Goal: Information Seeking & Learning: Check status

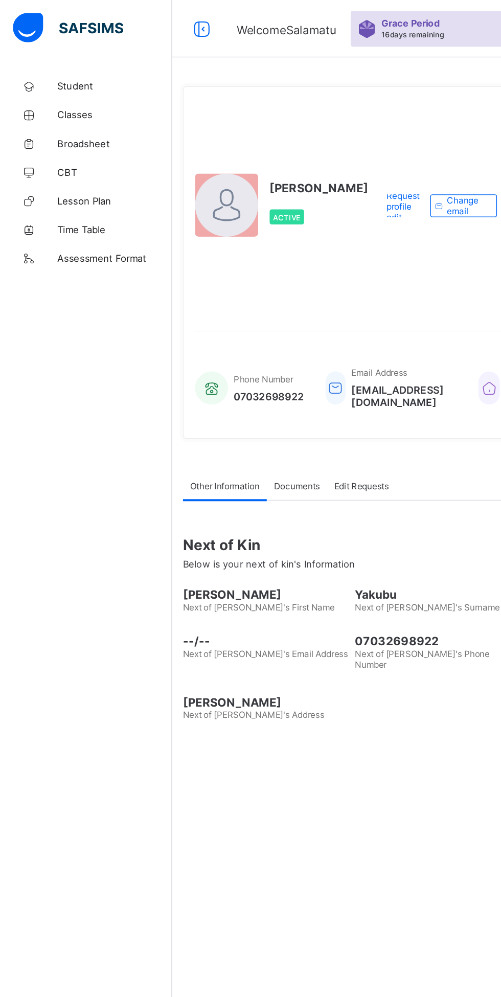
click at [63, 73] on link "Classes" at bounding box center [61, 82] width 123 height 20
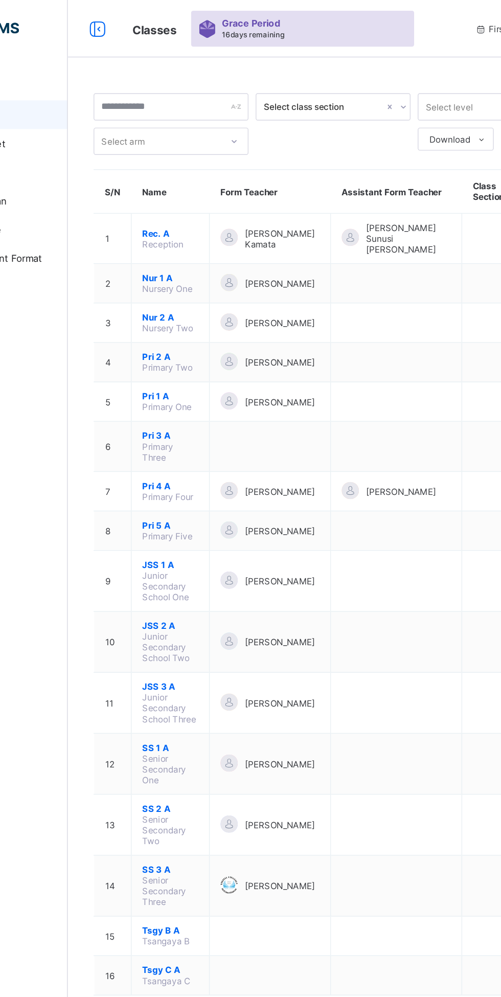
click at [191, 529] on span "SS 1 A" at bounding box center [196, 533] width 40 height 8
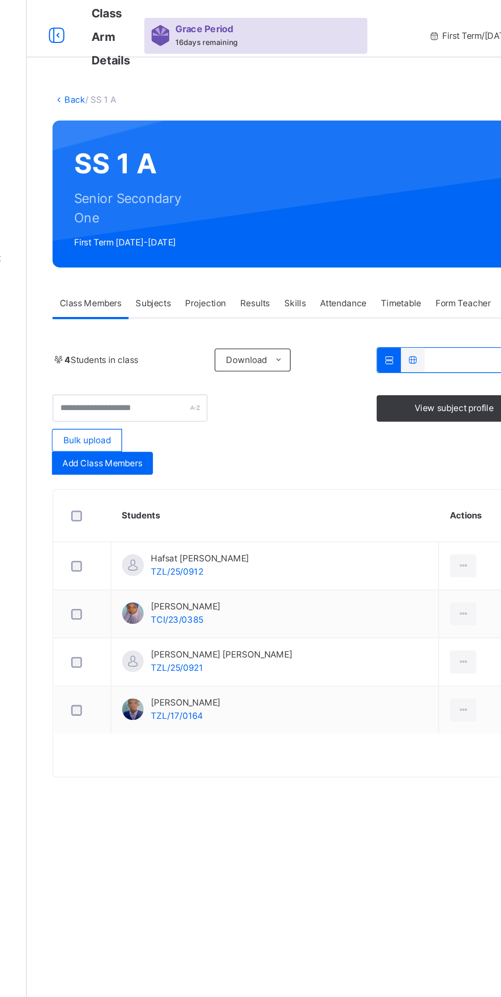
click at [347, 216] on span "Attendance" at bounding box center [348, 216] width 33 height 9
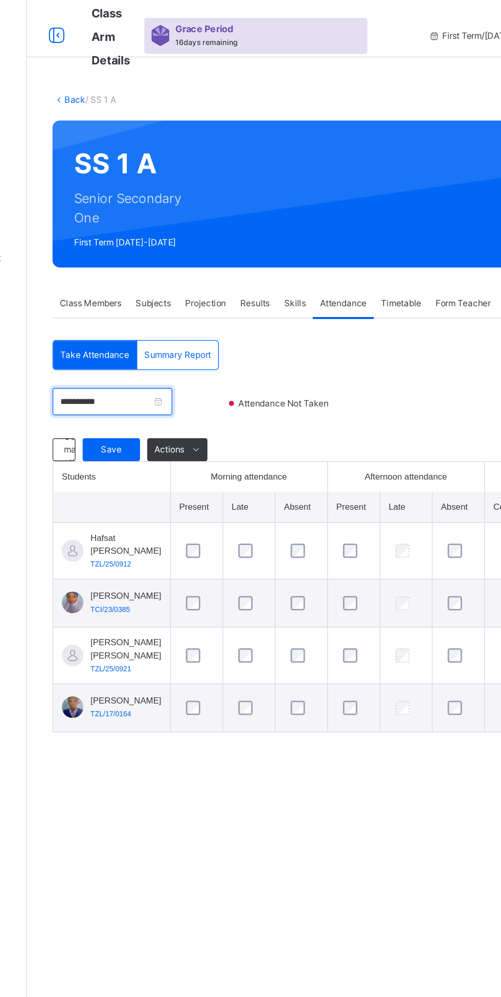
click at [226, 286] on input "**********" at bounding box center [183, 286] width 85 height 19
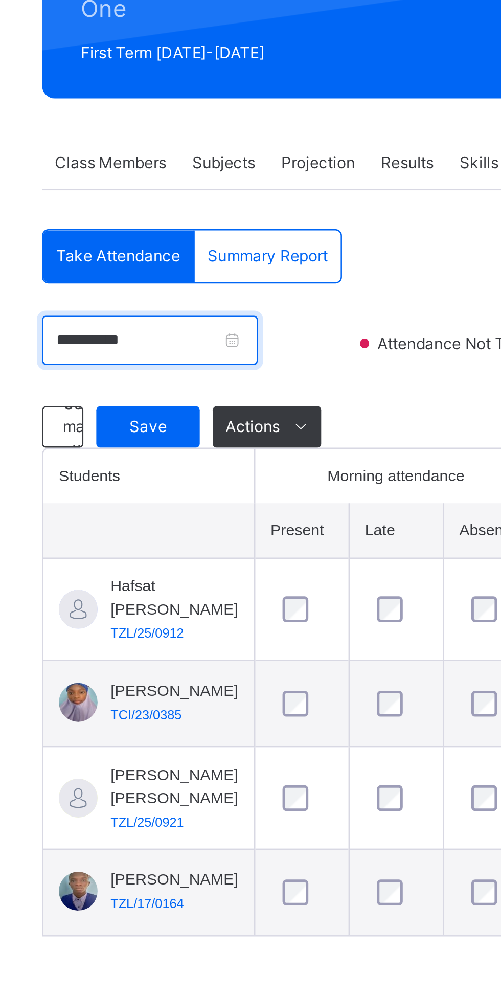
click at [226, 285] on input "**********" at bounding box center [183, 286] width 85 height 19
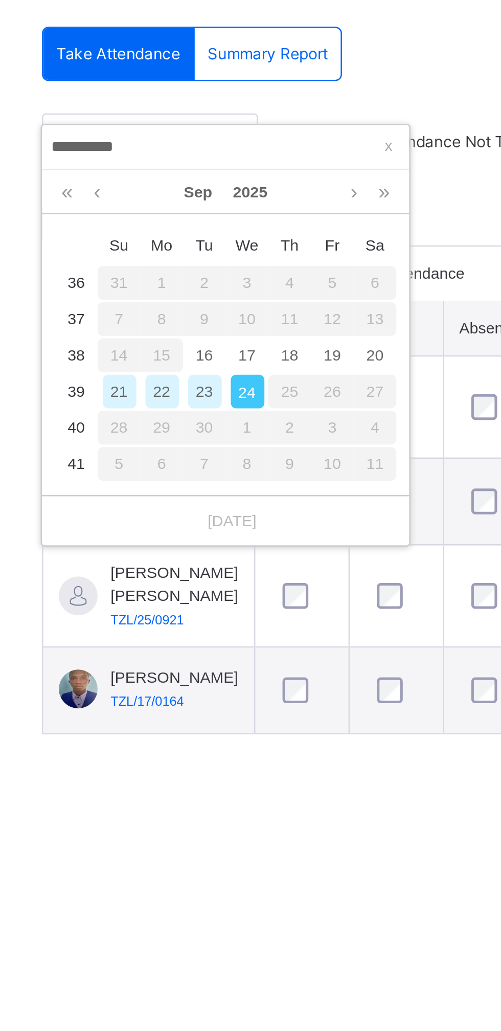
click at [190, 371] on div "15" at bounding box center [188, 372] width 17 height 13
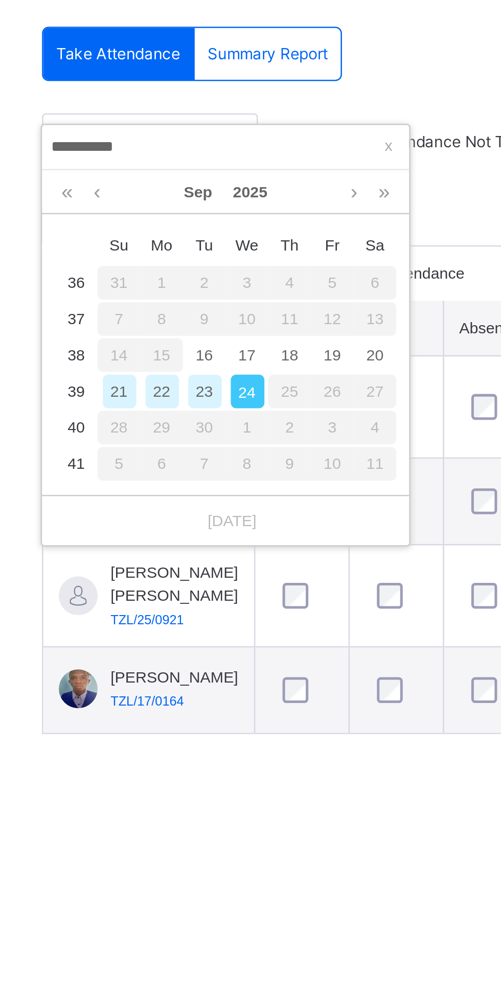
click at [207, 370] on div "16" at bounding box center [205, 372] width 13 height 13
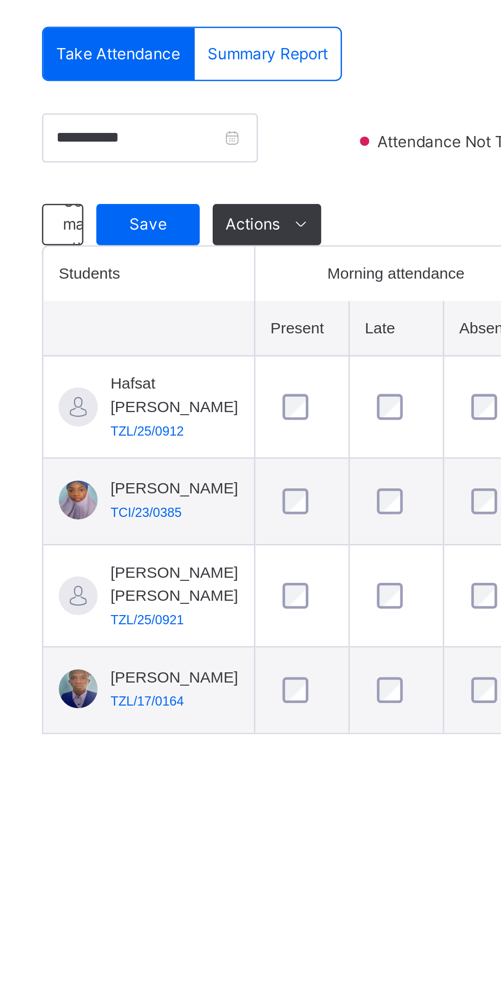
click at [186, 321] on span "Save" at bounding box center [183, 320] width 26 height 9
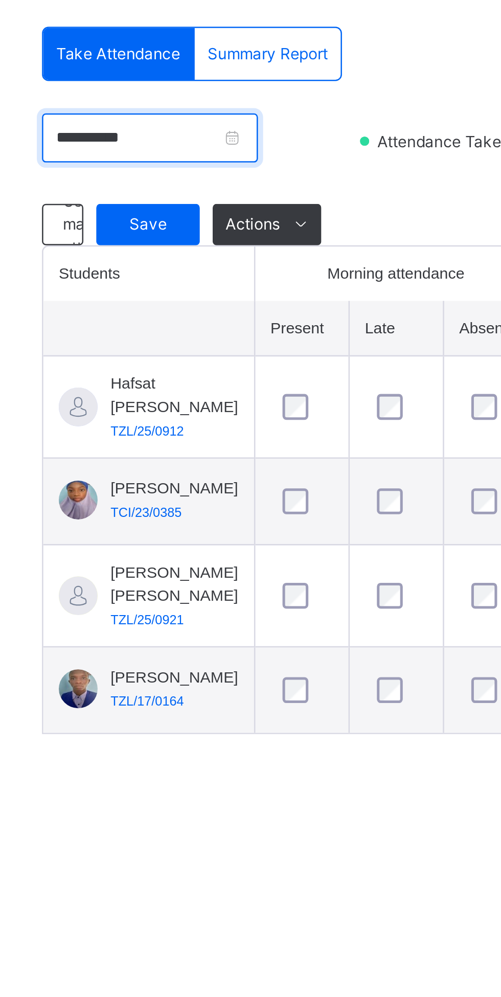
click at [226, 277] on input "**********" at bounding box center [183, 286] width 85 height 19
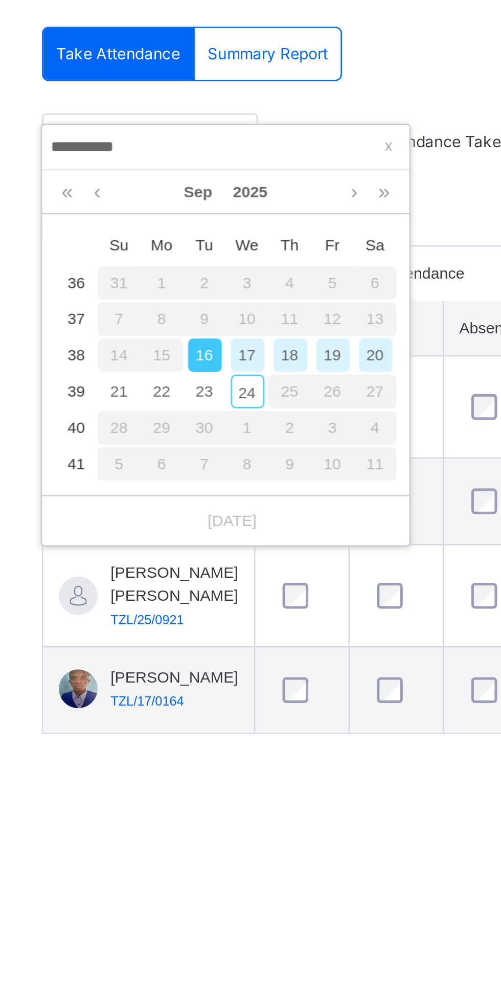
click at [240, 287] on input "**********" at bounding box center [213, 289] width 139 height 11
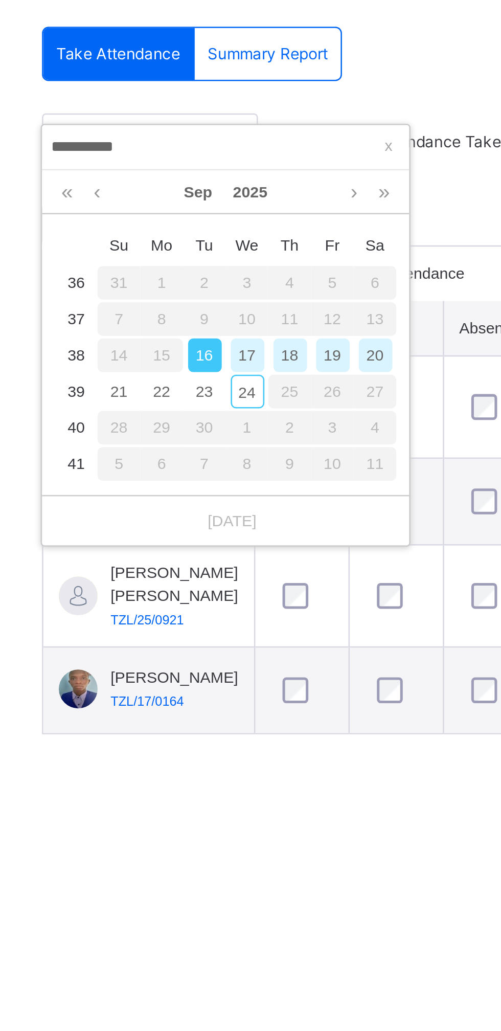
click at [222, 373] on div "17" at bounding box center [222, 372] width 13 height 13
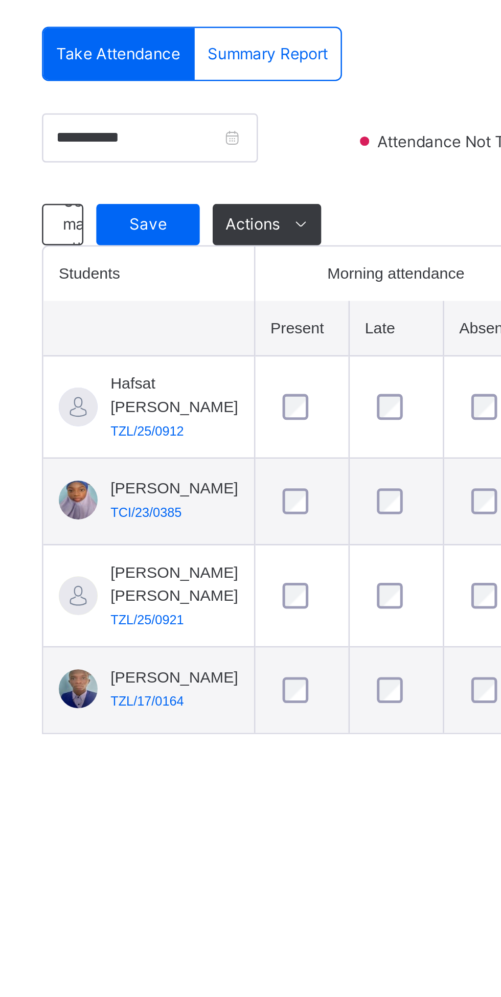
click at [187, 320] on span "Save" at bounding box center [183, 320] width 26 height 9
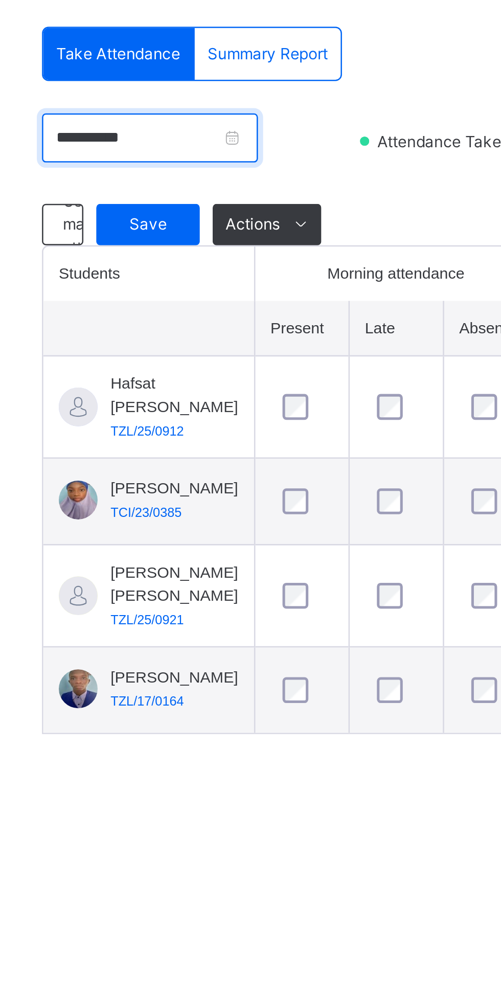
click at [226, 285] on input "**********" at bounding box center [183, 286] width 85 height 19
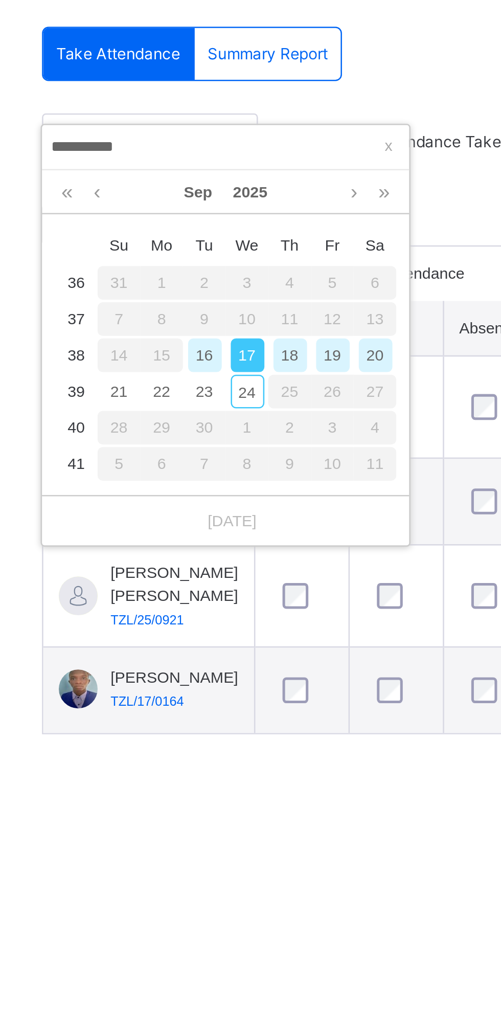
click at [237, 372] on div "18" at bounding box center [239, 372] width 13 height 13
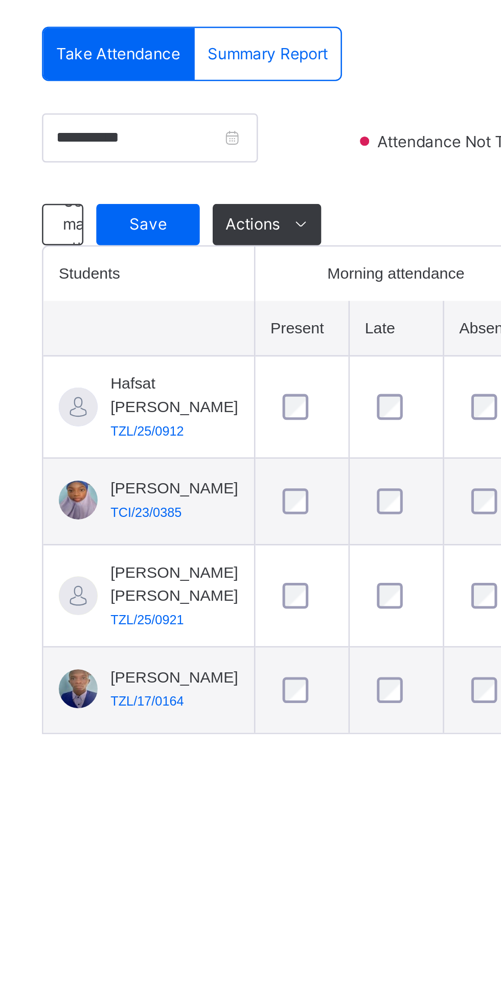
click at [189, 317] on span "Save" at bounding box center [183, 320] width 26 height 9
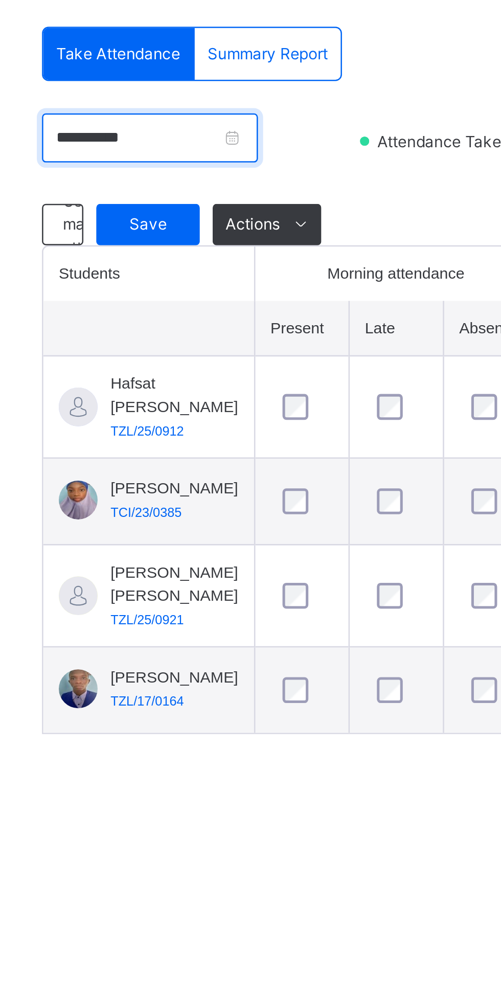
click at [226, 287] on input "**********" at bounding box center [183, 286] width 85 height 19
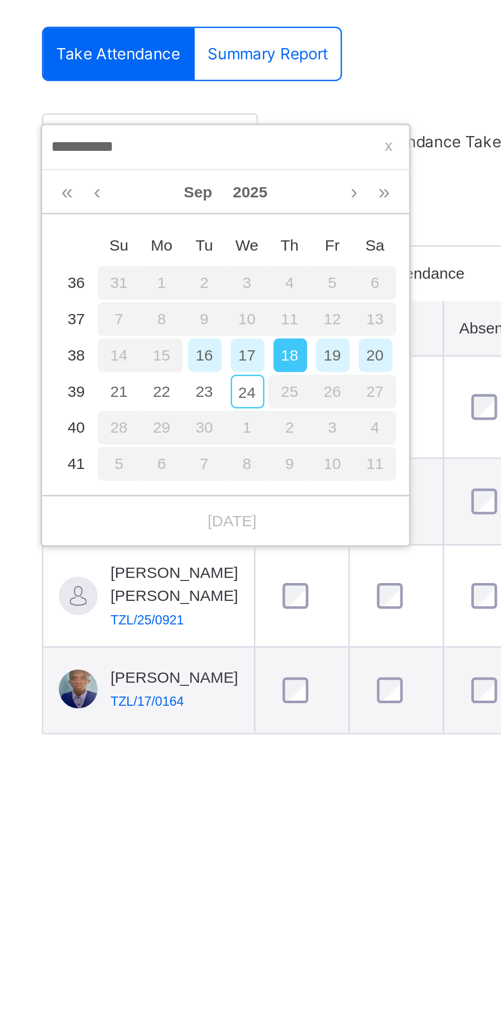
click at [256, 371] on div "19" at bounding box center [256, 372] width 13 height 13
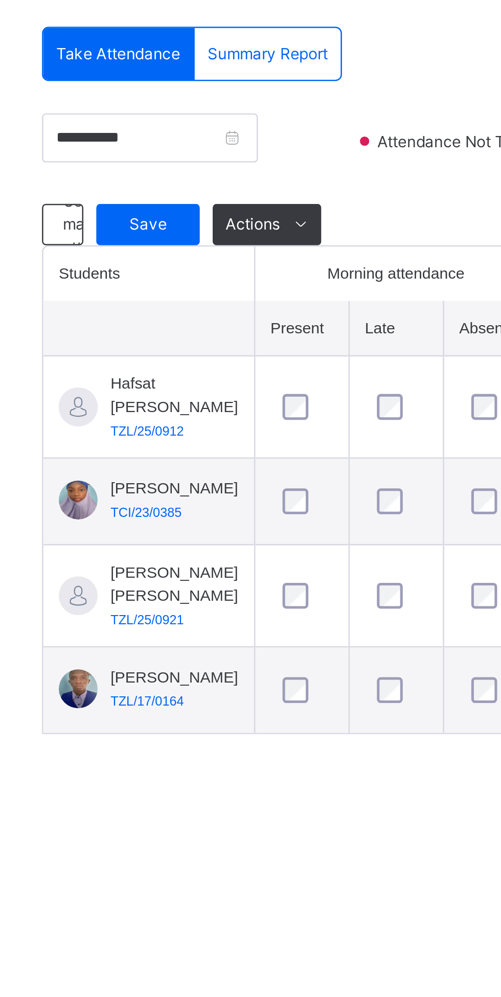
click at [186, 325] on div "Save" at bounding box center [183, 320] width 41 height 16
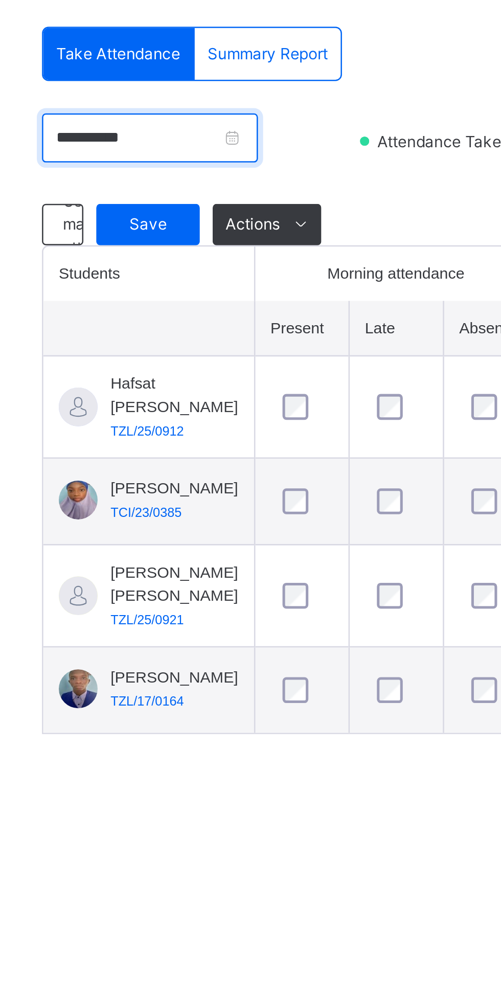
click at [226, 288] on input "**********" at bounding box center [183, 286] width 85 height 19
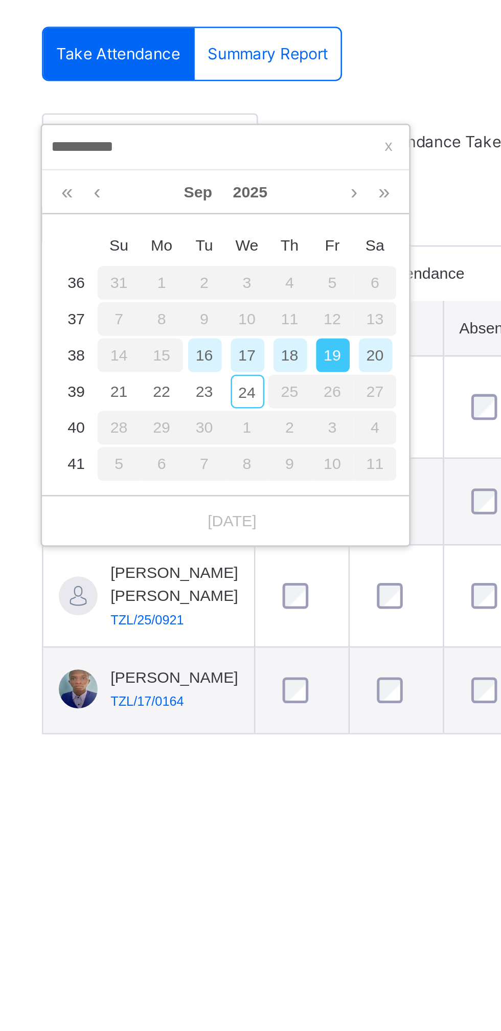
click at [202, 369] on div "16" at bounding box center [205, 372] width 13 height 13
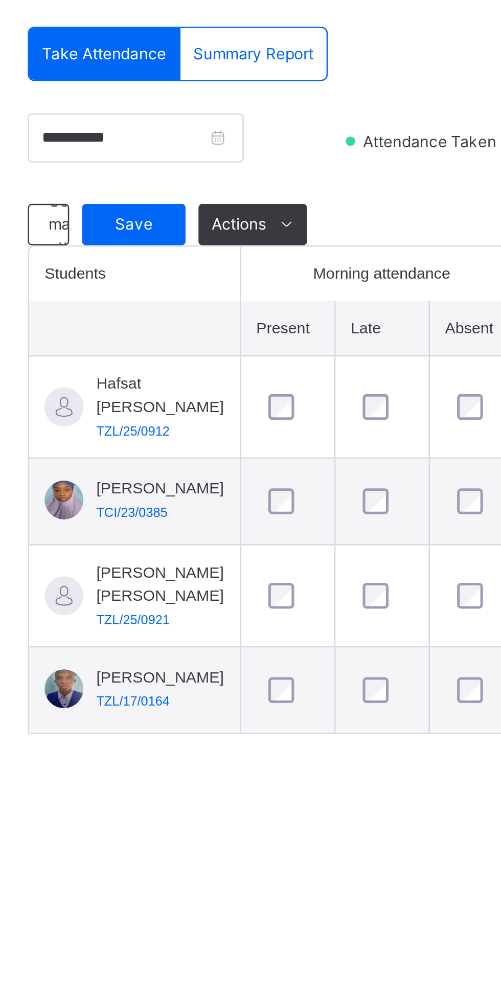
click at [184, 324] on span "Save" at bounding box center [183, 320] width 26 height 9
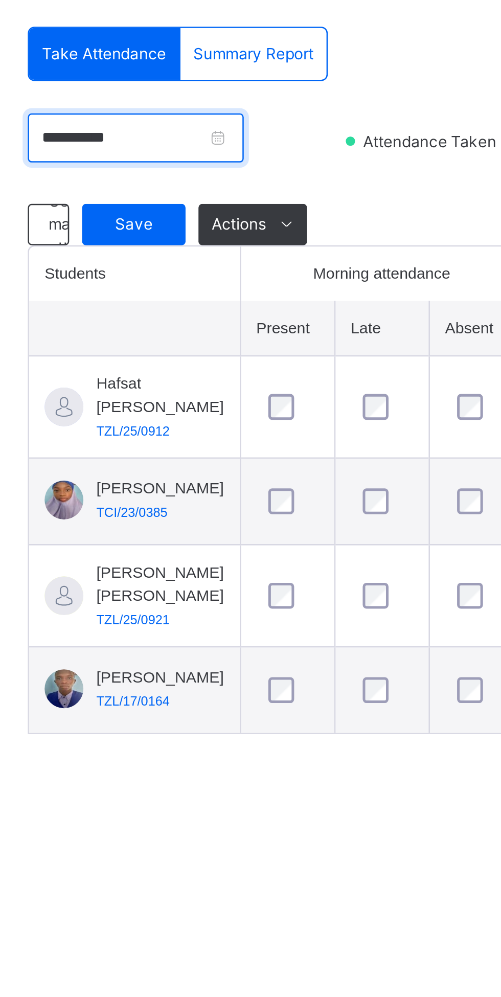
click at [226, 283] on input "**********" at bounding box center [183, 286] width 85 height 19
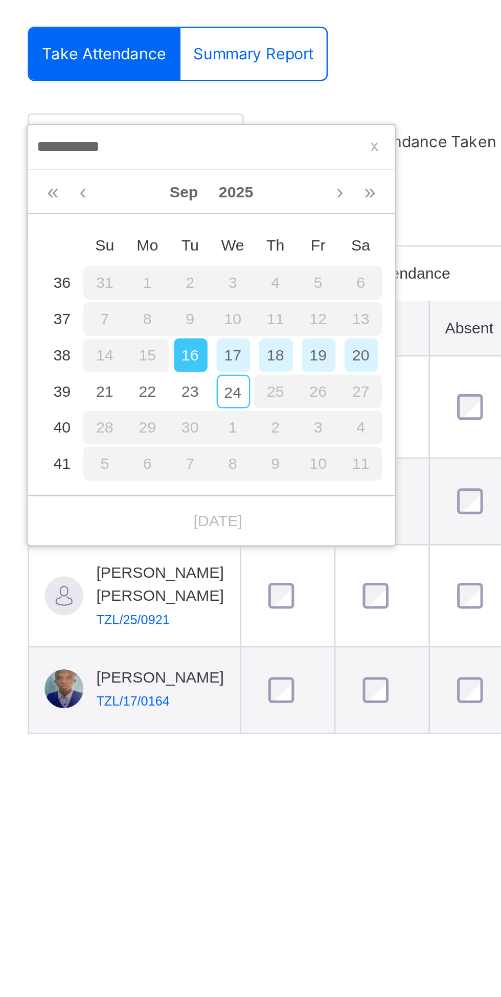
click at [222, 370] on div "17" at bounding box center [222, 372] width 13 height 13
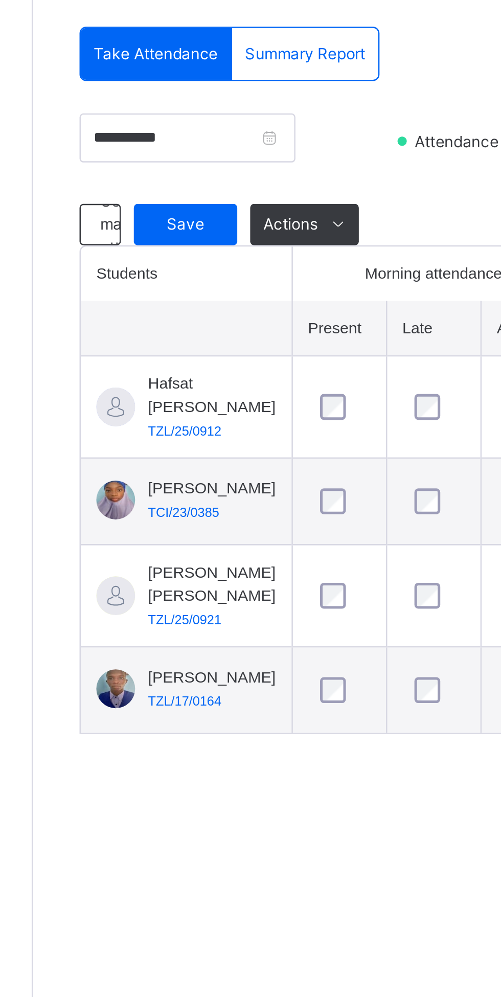
click at [185, 319] on span "Save" at bounding box center [183, 320] width 26 height 9
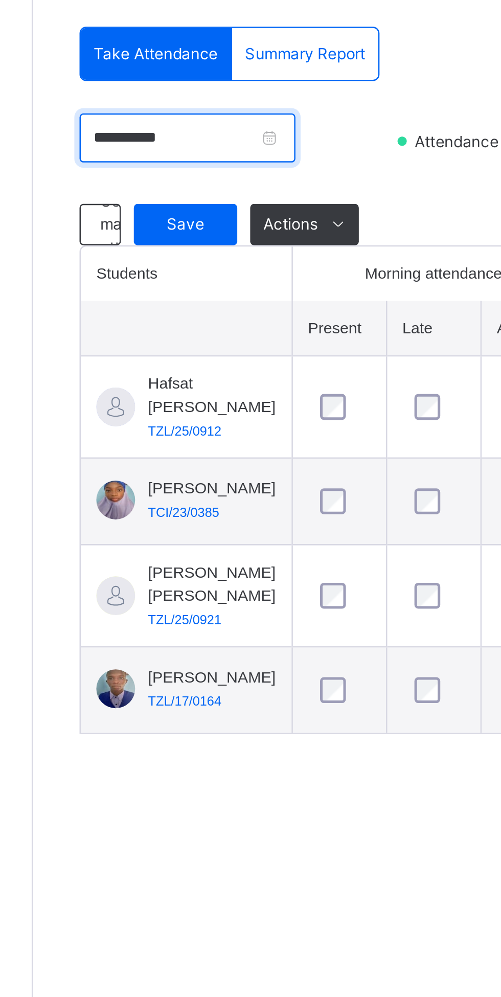
click at [226, 287] on input "**********" at bounding box center [183, 286] width 85 height 19
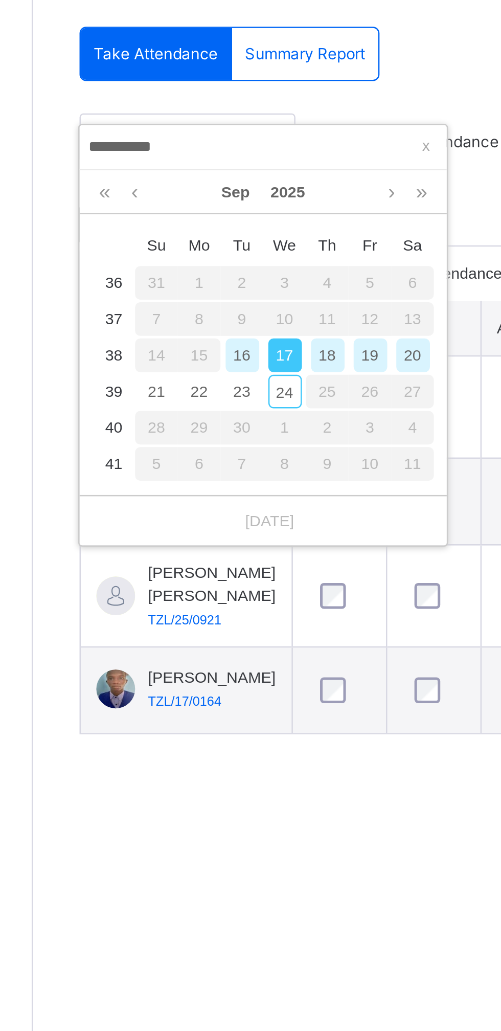
click at [240, 372] on div "18" at bounding box center [239, 372] width 13 height 13
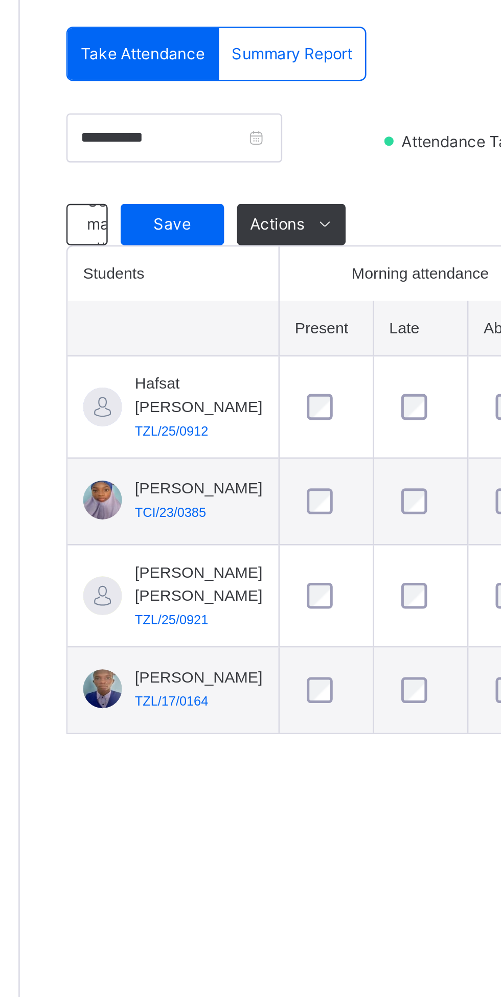
click at [184, 322] on span "Save" at bounding box center [183, 320] width 26 height 9
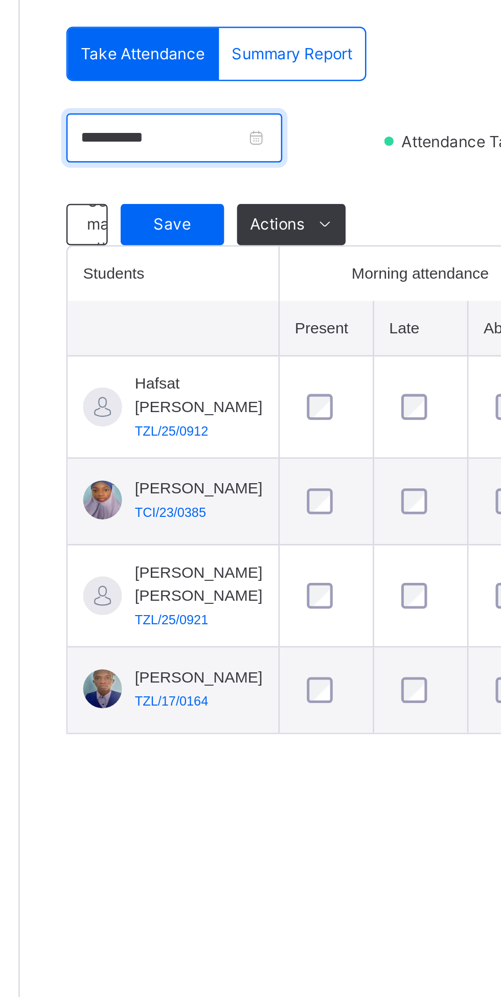
click at [226, 289] on input "**********" at bounding box center [183, 286] width 85 height 19
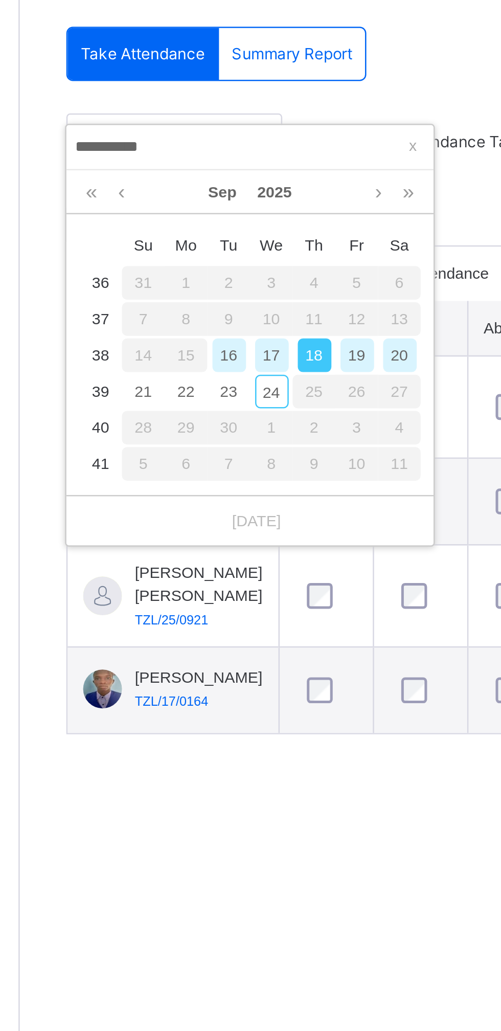
click at [256, 371] on div "19" at bounding box center [256, 372] width 13 height 13
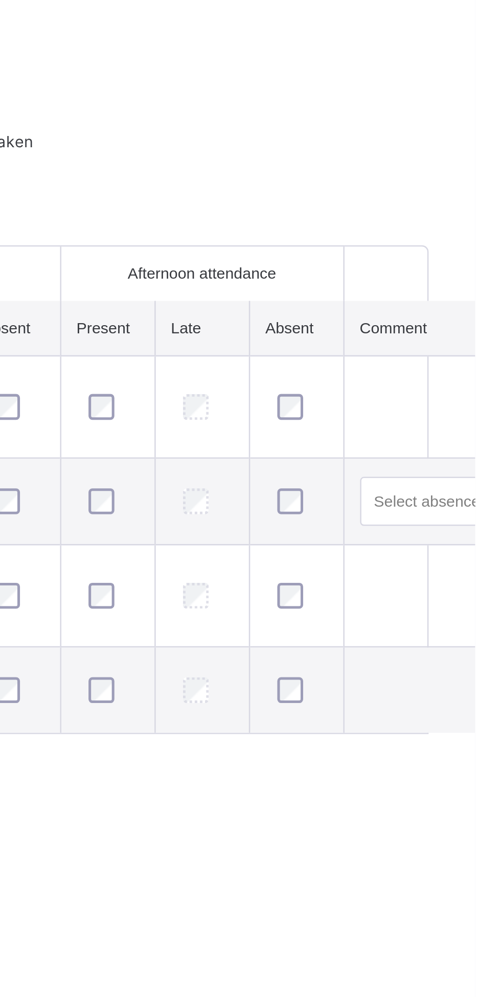
click at [421, 435] on div at bounding box center [430, 430] width 19 height 10
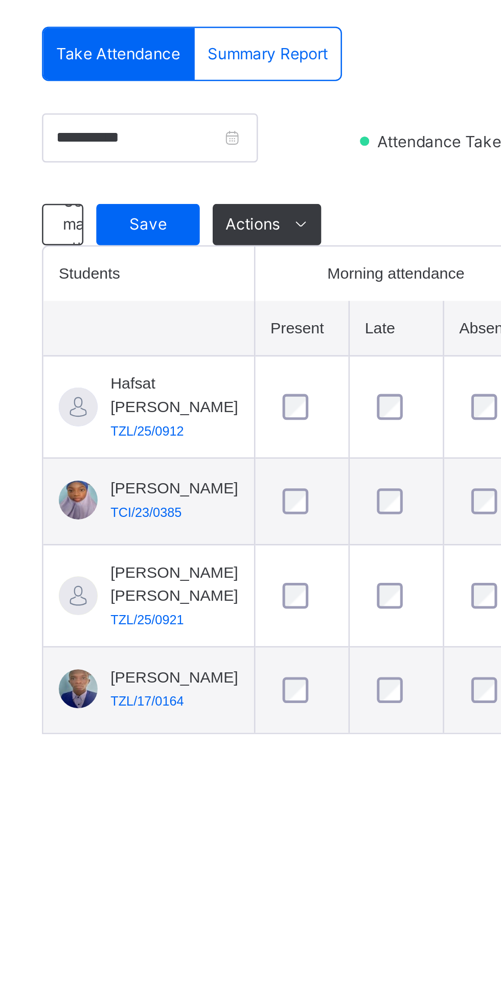
click at [183, 318] on span "Save" at bounding box center [183, 320] width 26 height 9
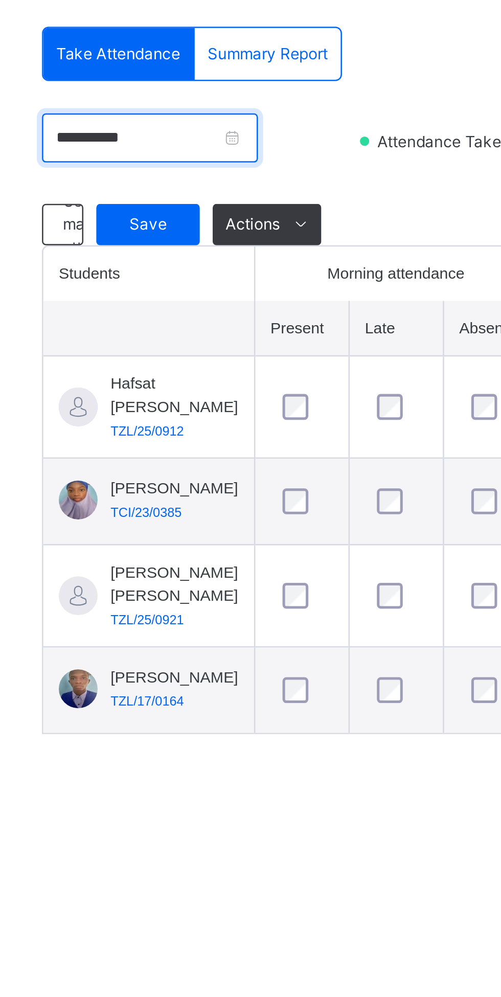
click at [226, 285] on input "**********" at bounding box center [183, 286] width 85 height 19
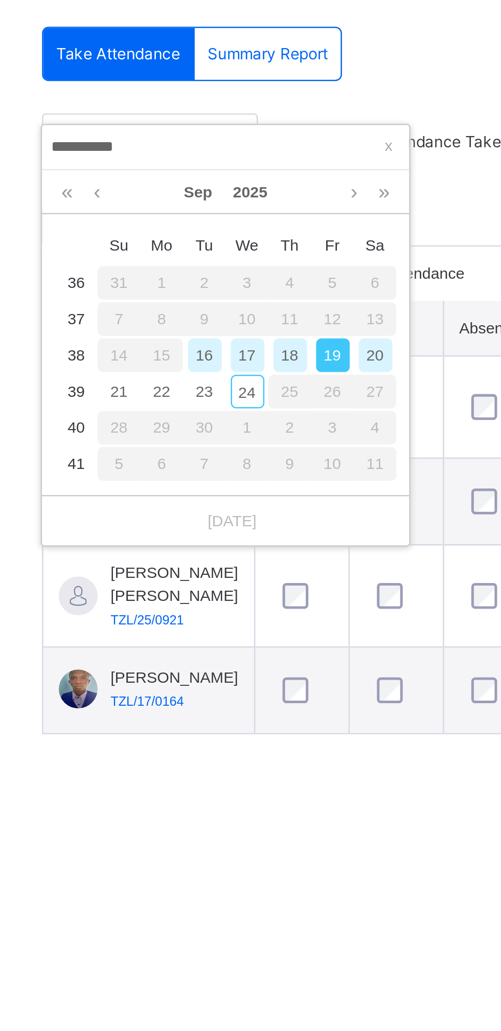
click at [191, 385] on div "22" at bounding box center [188, 386] width 13 height 13
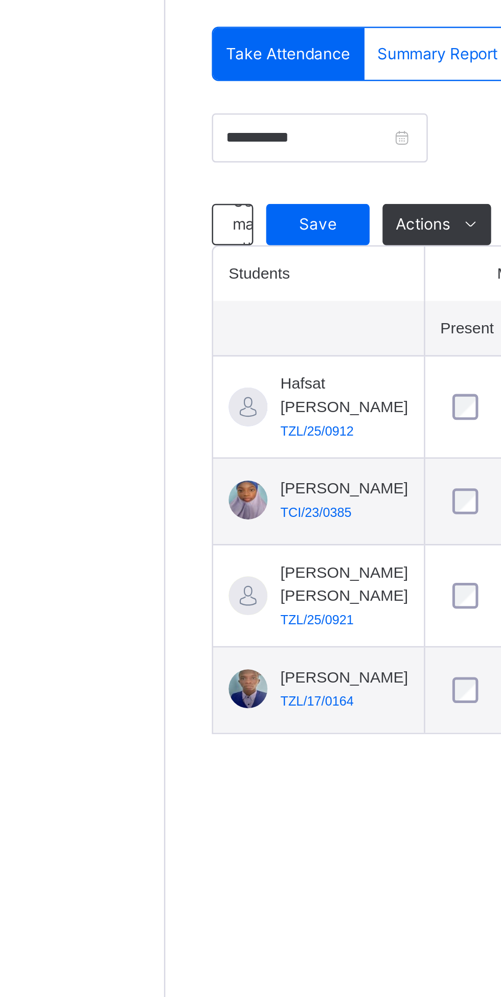
click at [180, 316] on span "Save" at bounding box center [183, 320] width 26 height 9
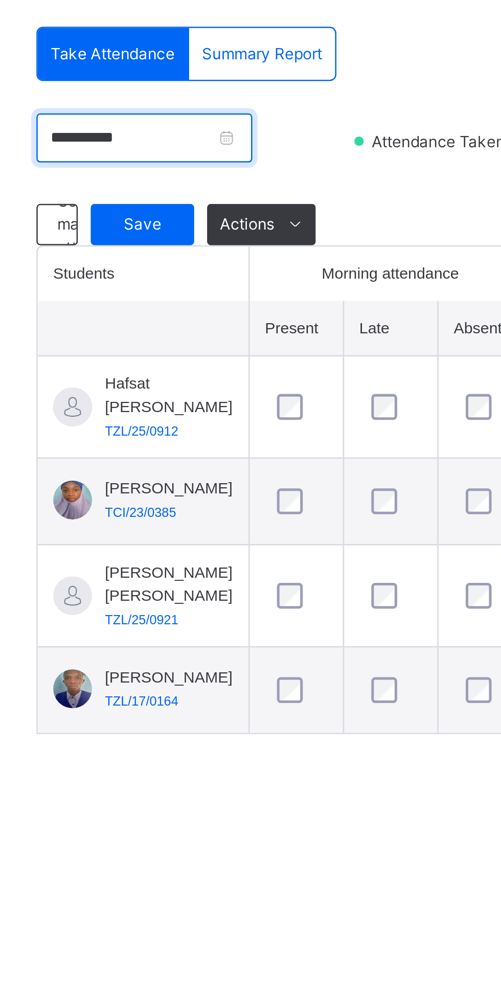
click at [226, 286] on input "**********" at bounding box center [183, 286] width 85 height 19
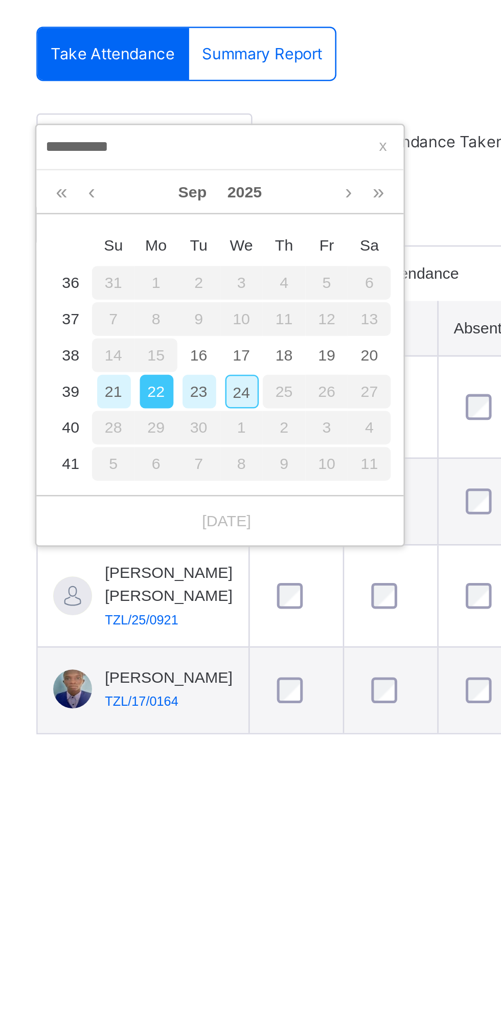
click at [205, 383] on div "23" at bounding box center [205, 386] width 13 height 13
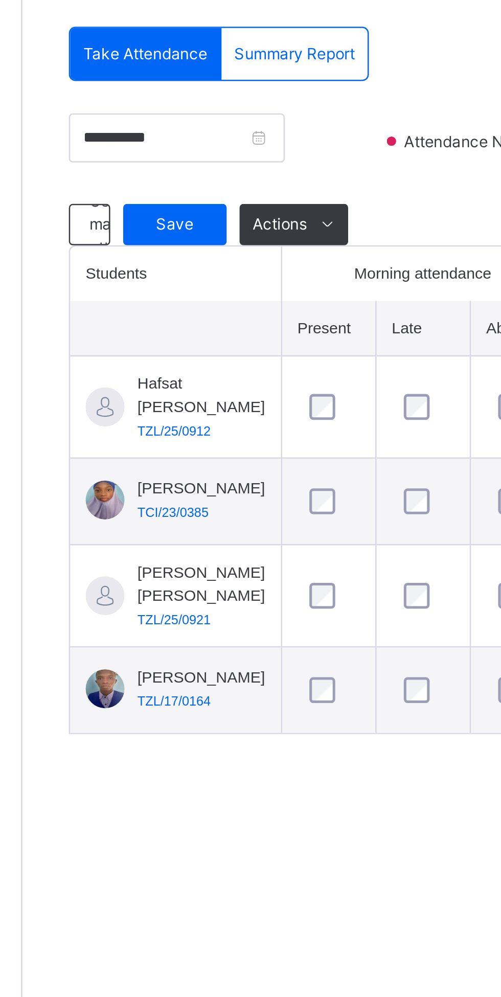
click at [179, 319] on span "Save" at bounding box center [183, 320] width 26 height 9
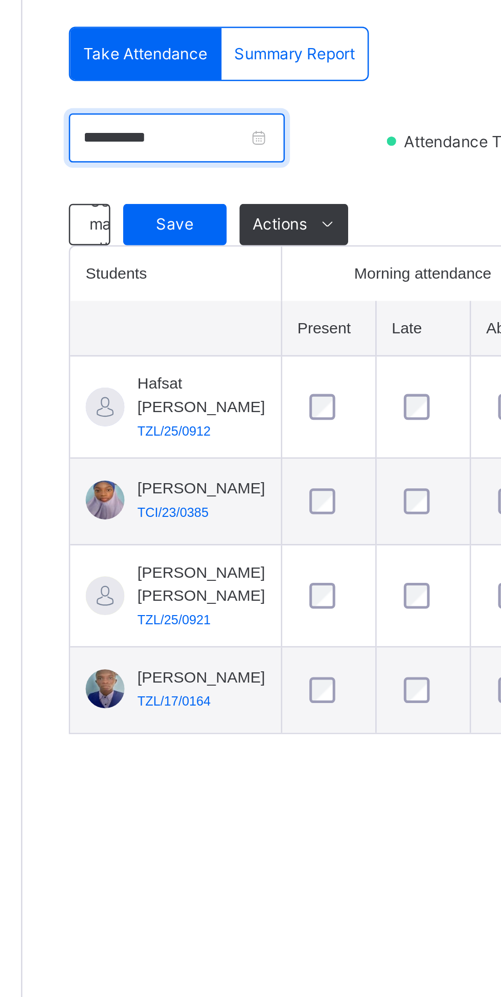
click at [226, 284] on input "**********" at bounding box center [183, 286] width 85 height 19
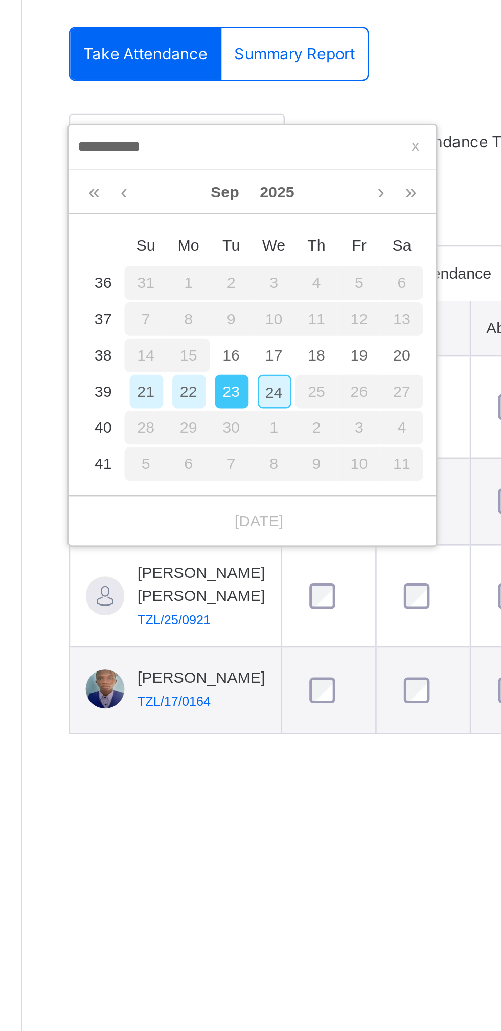
click at [225, 386] on div "24" at bounding box center [222, 386] width 13 height 13
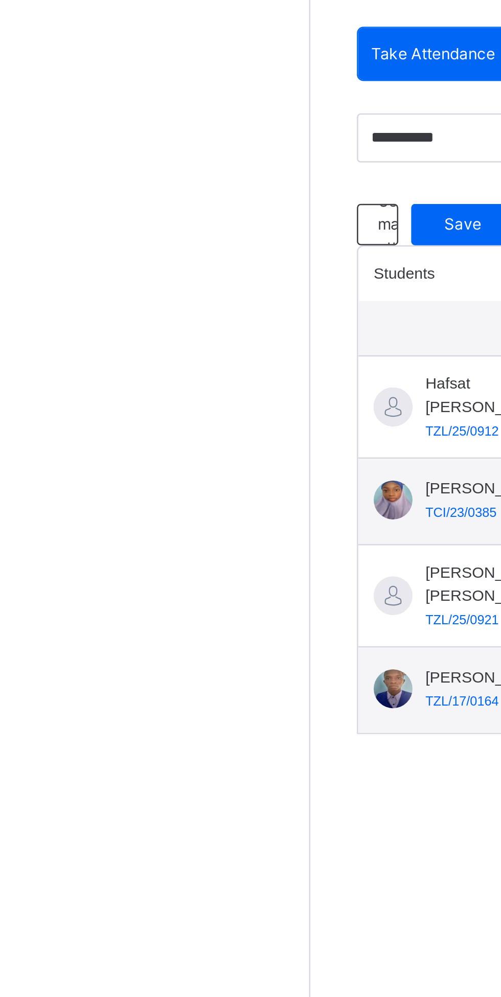
click at [181, 319] on span "Save" at bounding box center [183, 320] width 26 height 9
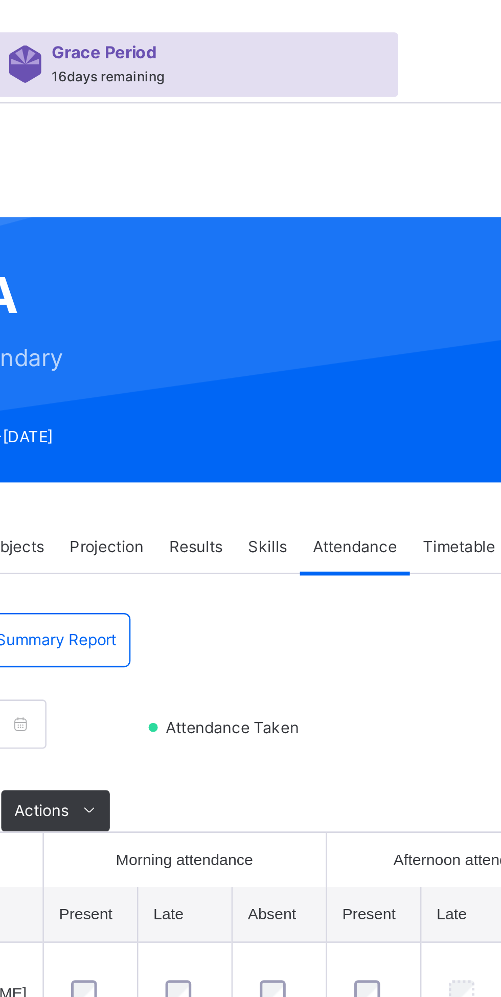
click at [284, 216] on span "Results" at bounding box center [285, 216] width 21 height 9
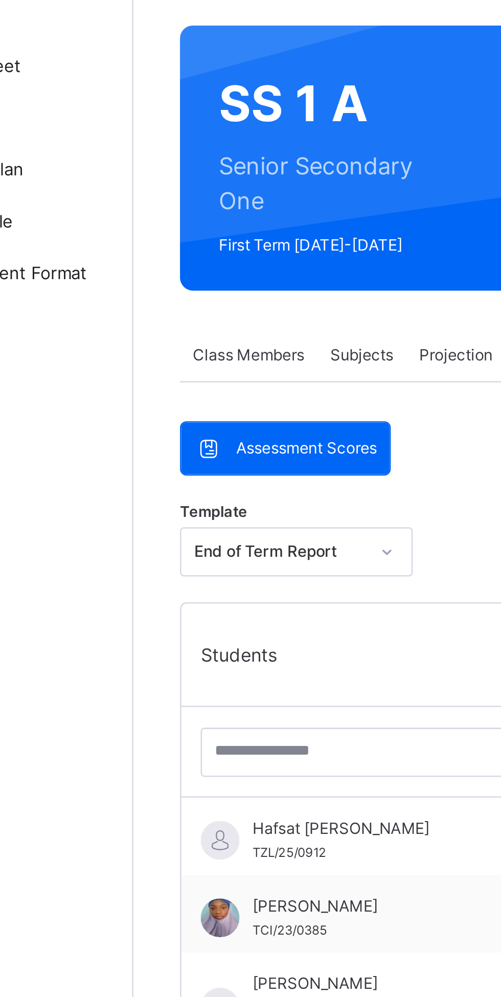
click at [212, 216] on span "Subjects" at bounding box center [212, 216] width 25 height 9
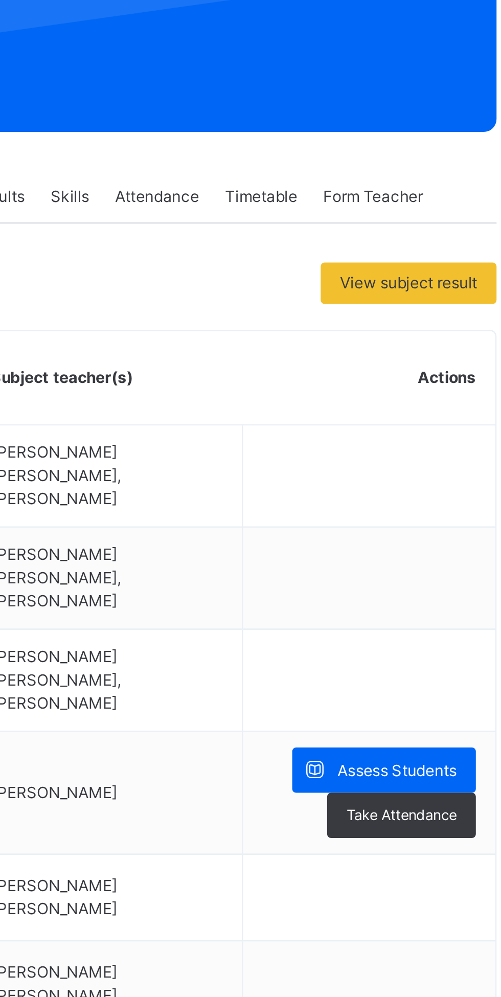
click at [437, 439] on span "Assess Students" at bounding box center [443, 443] width 47 height 9
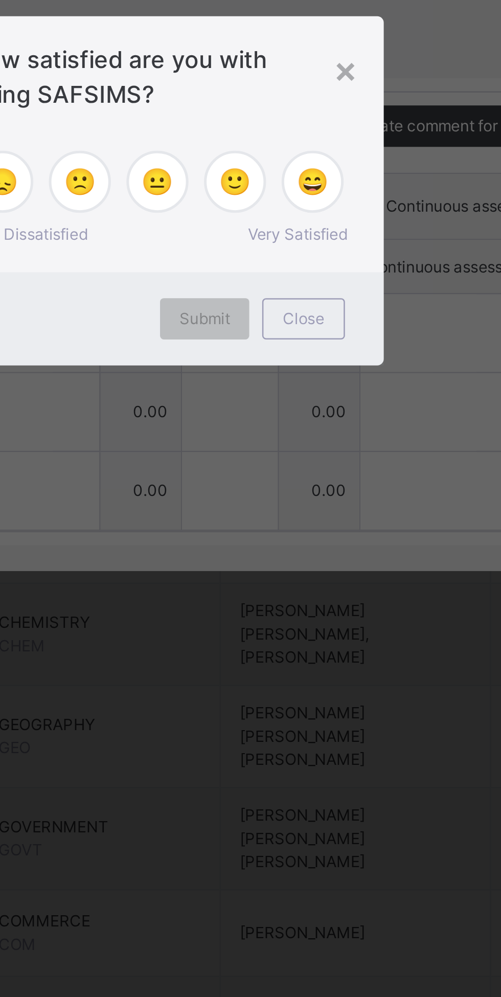
click at [316, 554] on span "Close" at bounding box center [308, 549] width 16 height 9
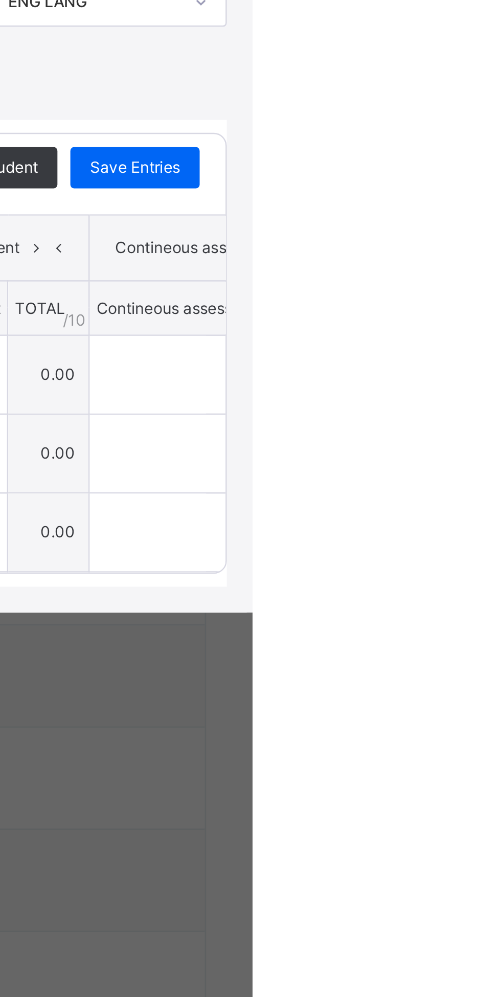
click at [491, 372] on div "×" at bounding box center [482, 365] width 15 height 14
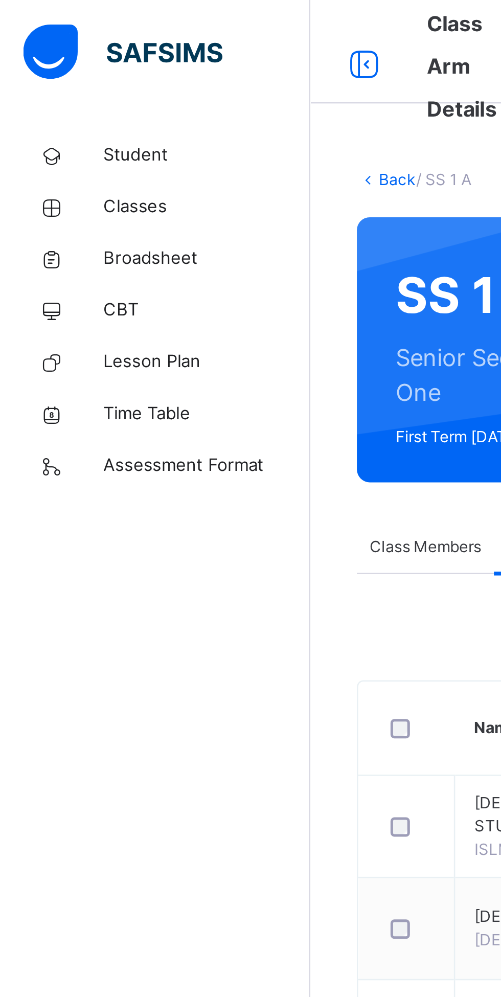
click at [53, 123] on span "CBT" at bounding box center [82, 123] width 82 height 10
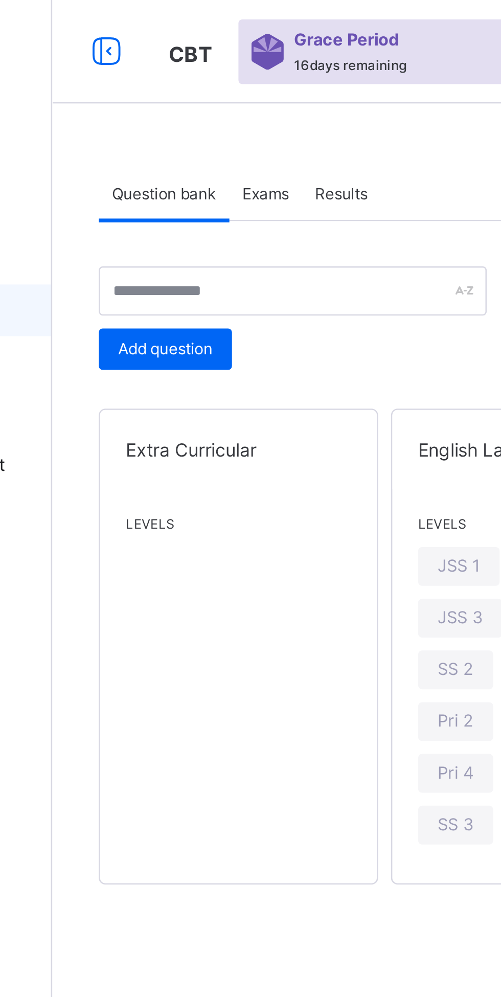
click at [239, 77] on span "Results" at bounding box center [236, 76] width 21 height 9
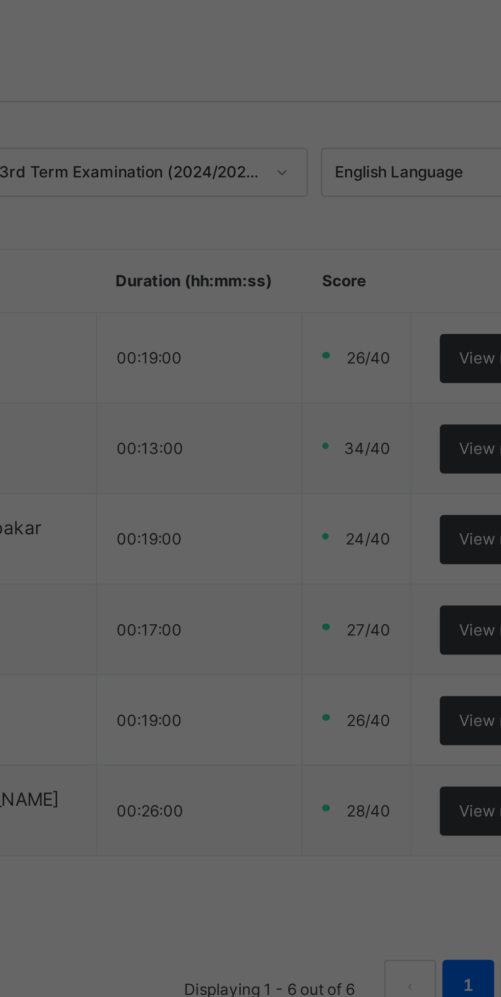
click at [259, 215] on div "× Idle Mode Due to inactivity you would be logged out to the system in the next…" at bounding box center [250, 498] width 501 height 997
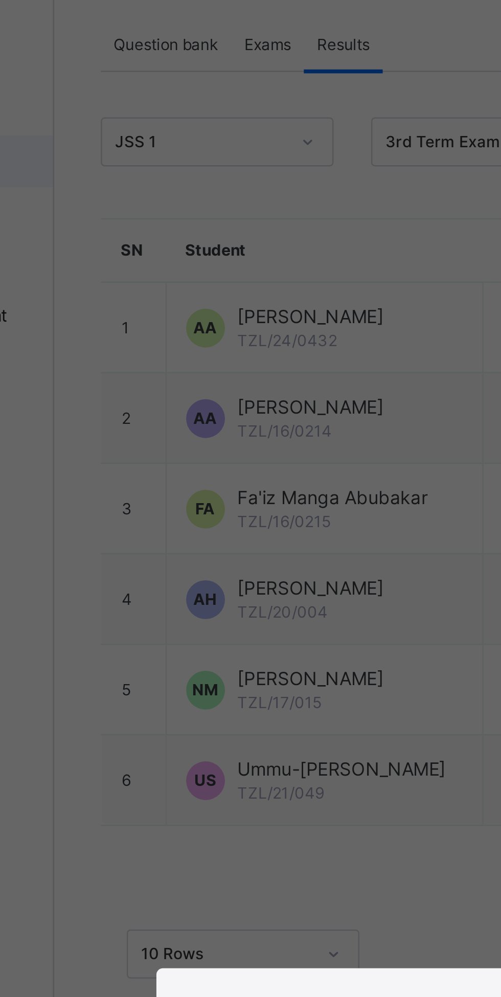
click at [221, 112] on div "× Idle Mode Due to inactivity you would be logged out to the system in the next…" at bounding box center [250, 498] width 501 height 997
click at [218, 127] on div "× Idle Mode Due to inactivity you would be logged out to the system in the next…" at bounding box center [250, 498] width 501 height 997
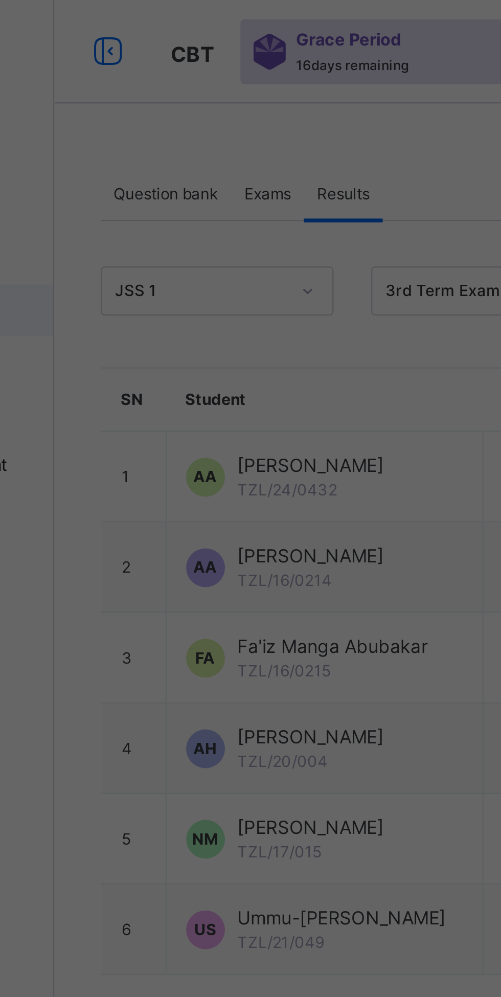
click at [222, 121] on div "× Idle Mode Due to inactivity you would be logged out to the system in the next…" at bounding box center [250, 498] width 501 height 997
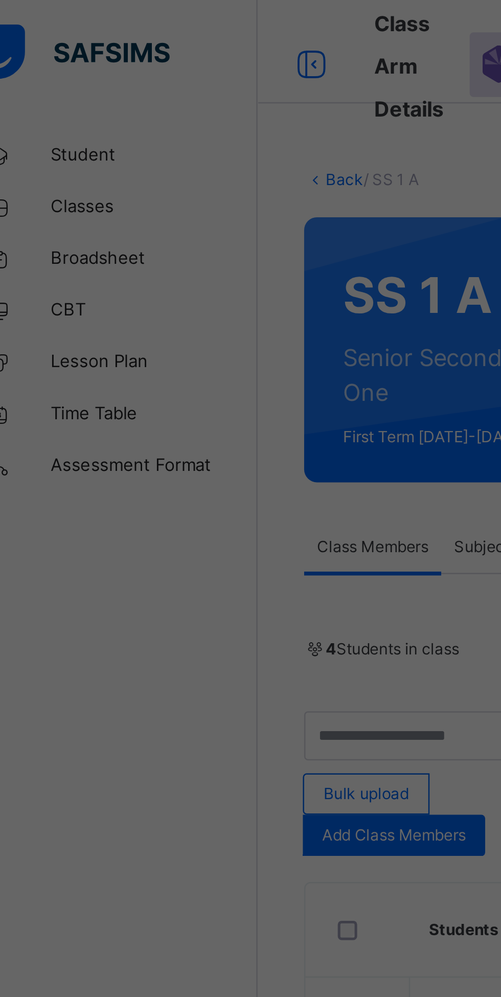
click at [50, 120] on div "× Idle Mode Due to inactivity you would be logged out to the system in the next…" at bounding box center [250, 498] width 501 height 997
click at [58, 122] on div "× Idle Mode Due to inactivity you would be logged out to the system in the next…" at bounding box center [250, 498] width 501 height 997
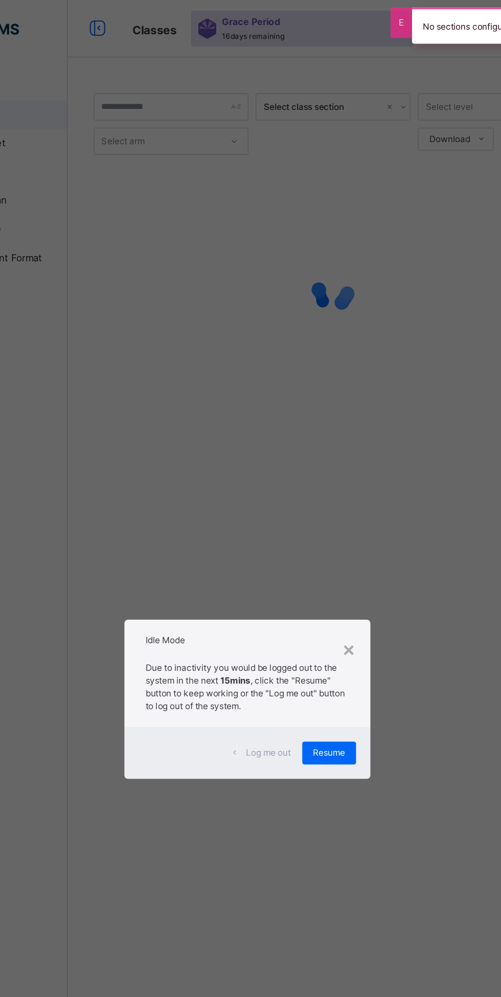
click at [321, 541] on span "Resume" at bounding box center [309, 536] width 23 height 9
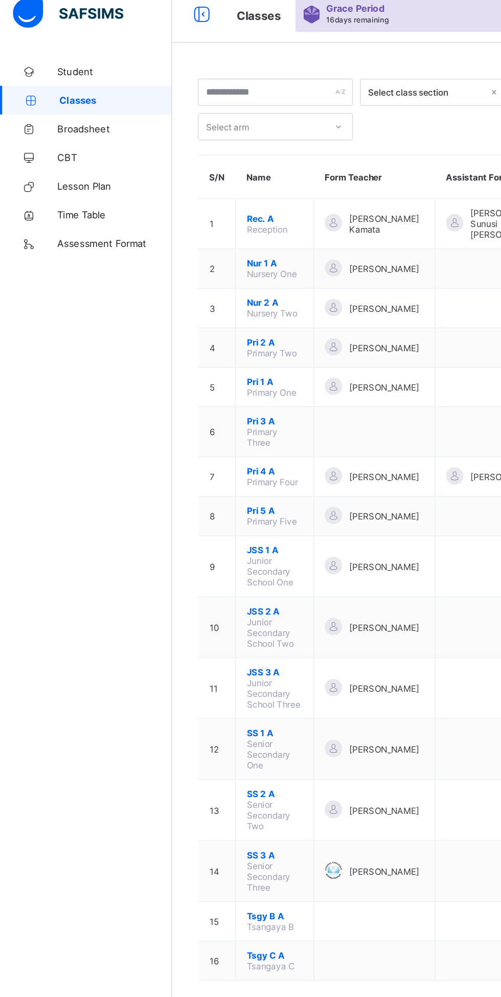
click at [44, 119] on span "CBT" at bounding box center [82, 123] width 82 height 8
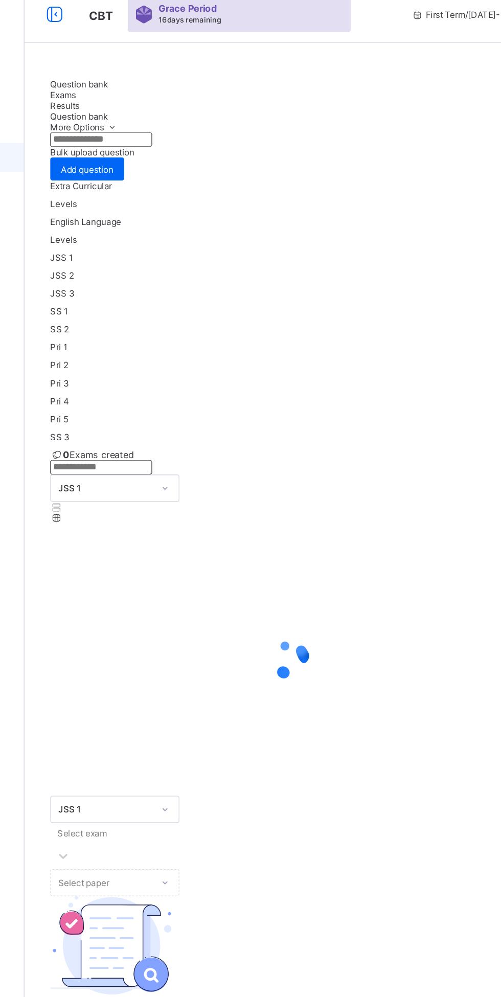
click at [245, 82] on div "Results" at bounding box center [312, 86] width 342 height 8
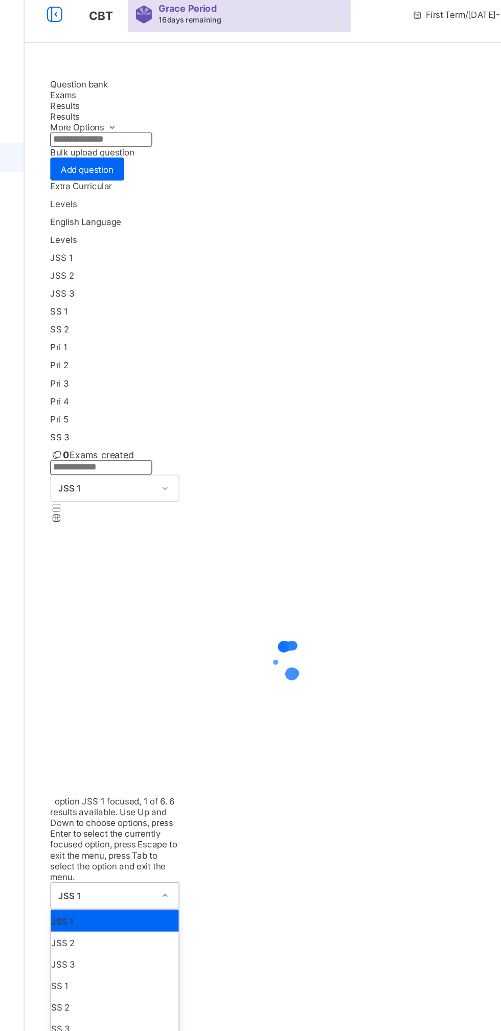
click at [181, 674] on div "JSS 2" at bounding box center [187, 681] width 91 height 15
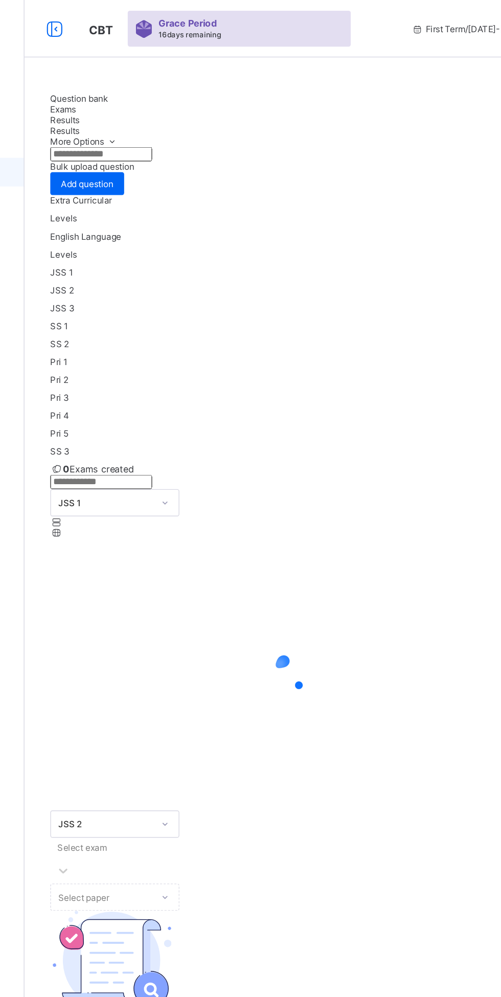
click at [352, 597] on div "Select exam" at bounding box center [312, 613] width 342 height 33
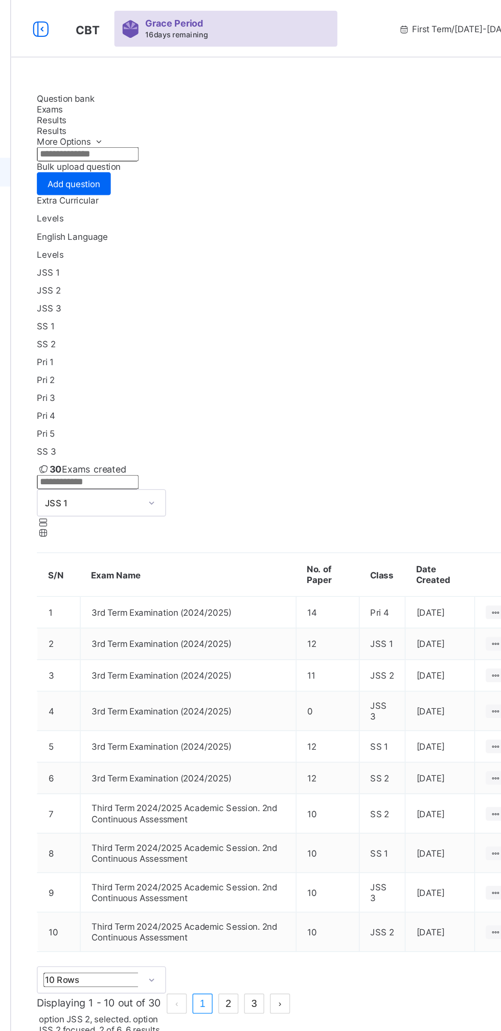
click at [174, 834] on div "JSS 3" at bounding box center [187, 841] width 91 height 15
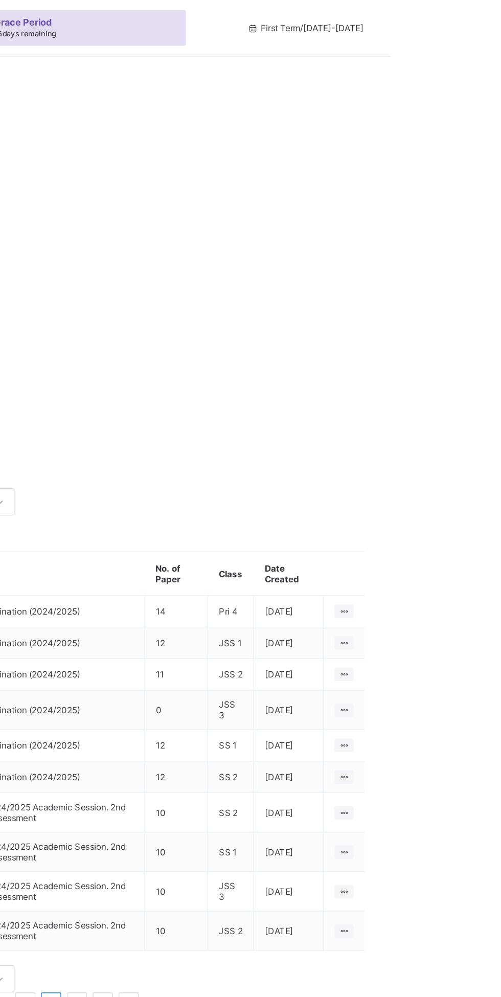
click at [233, 761] on div "Select paper" at bounding box center [187, 770] width 92 height 19
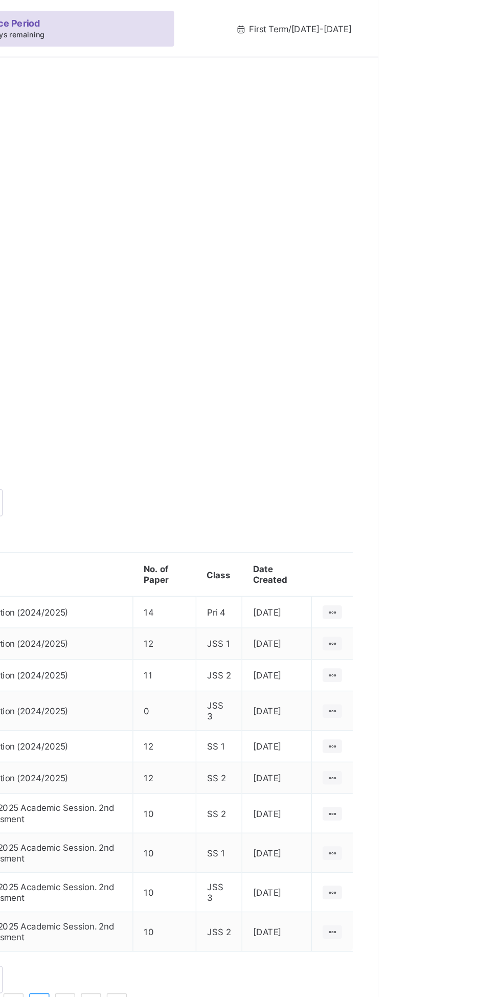
click at [233, 761] on div "Select paper" at bounding box center [187, 770] width 92 height 19
click at [439, 722] on div "JSS 3 3rd Term Examination (2024/2025) Select paper No Results Available Please…" at bounding box center [312, 832] width 342 height 220
click at [233, 761] on div "Select paper" at bounding box center [187, 770] width 92 height 19
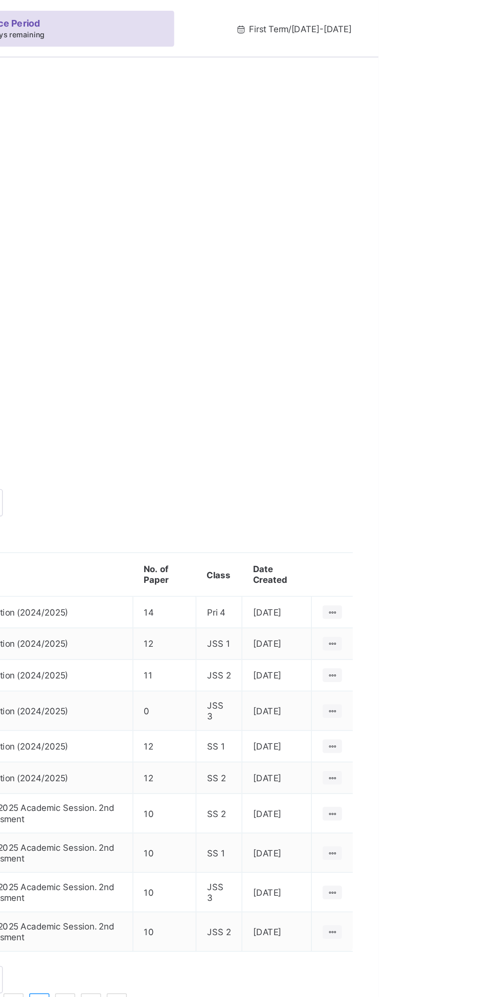
click at [233, 761] on div "Select paper" at bounding box center [187, 770] width 92 height 19
click at [445, 722] on div "JSS 3 3rd Term Examination (2024/2025) Select paper No Results Available Please…" at bounding box center [312, 832] width 342 height 220
click at [233, 761] on div "Select paper" at bounding box center [187, 770] width 92 height 19
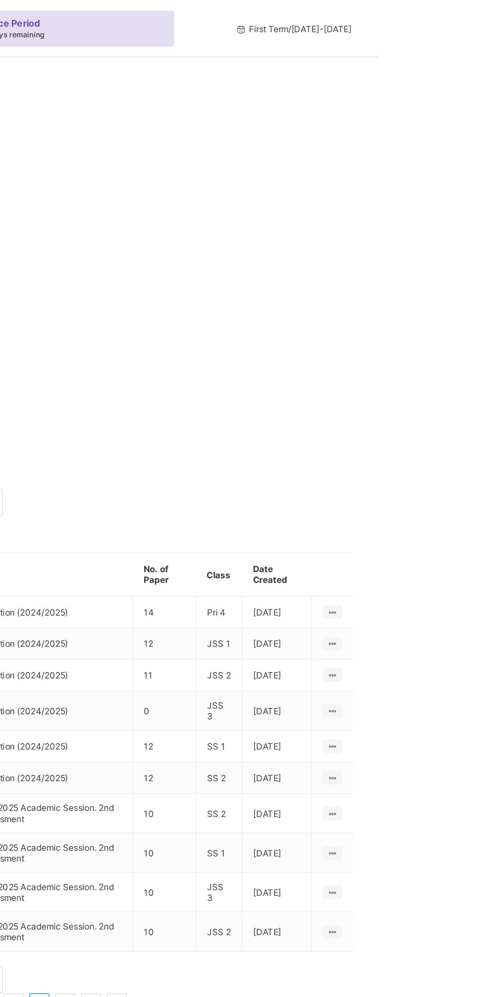
click at [233, 761] on div "Select paper" at bounding box center [187, 770] width 92 height 19
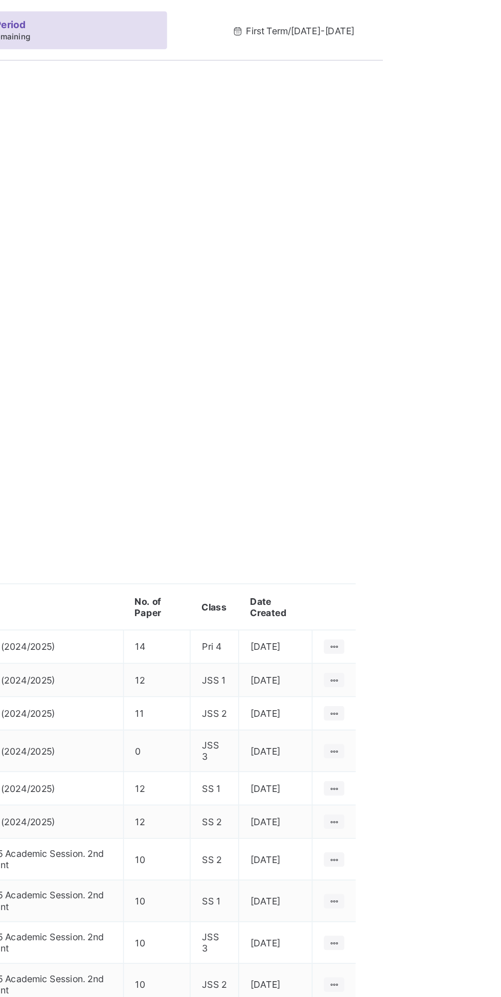
click at [439, 64] on div "Question bank Exams Results Results More Options Bulk upload question Add quest…" at bounding box center [312, 504] width 378 height 907
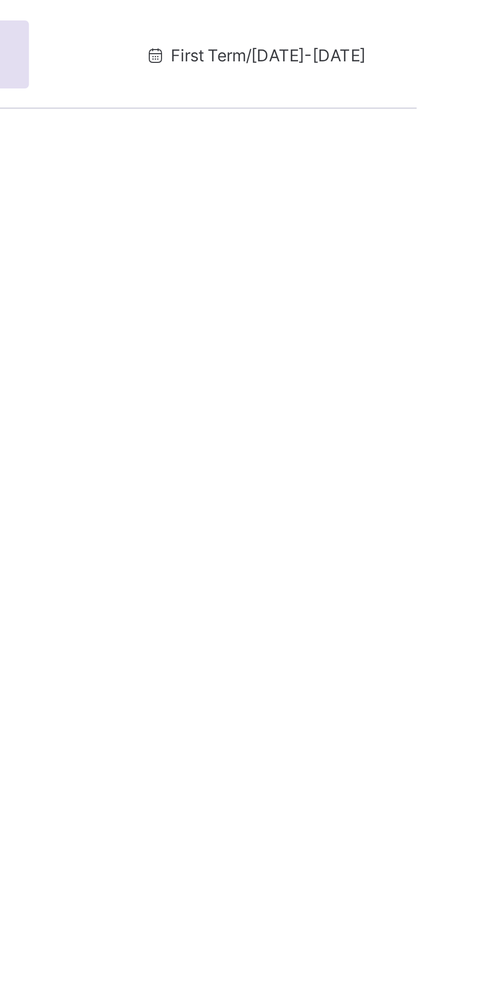
click at [233, 761] on div "Select paper" at bounding box center [187, 770] width 92 height 19
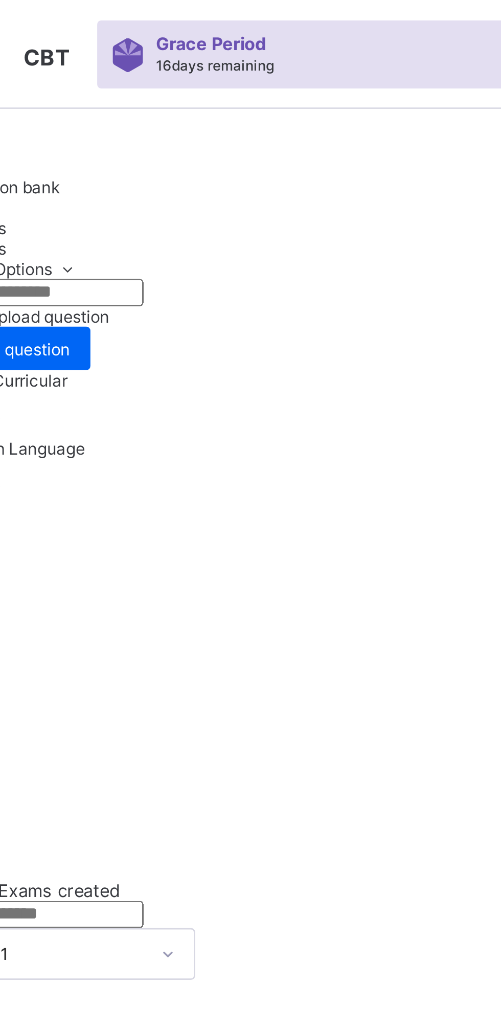
click at [287, 791] on div "3rd Term Examination (2024/2025)" at bounding box center [312, 795] width 342 height 8
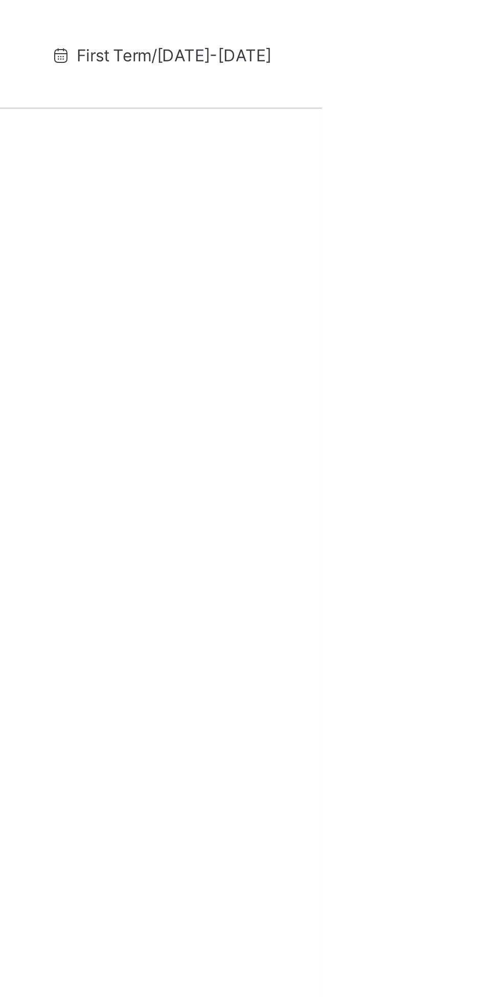
click at [233, 761] on div "Select paper" at bounding box center [187, 770] width 92 height 19
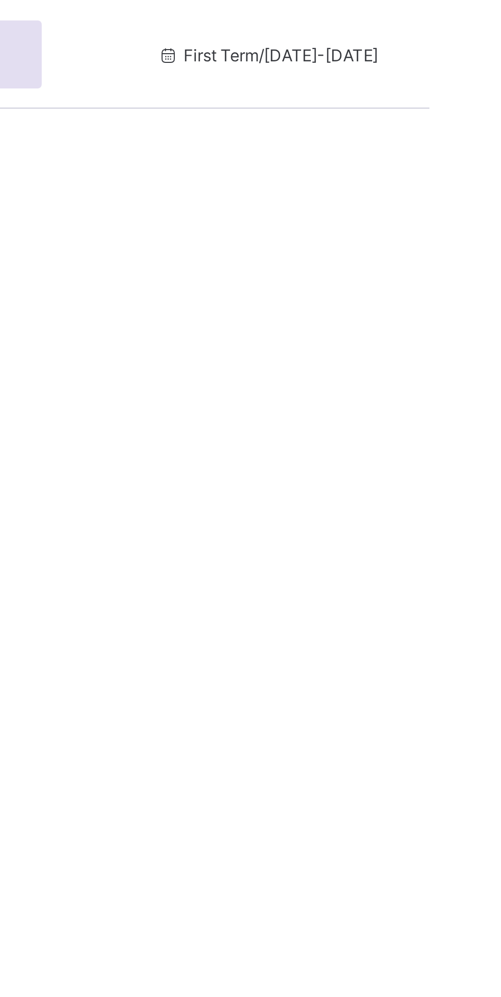
click at [233, 761] on div "Select paper" at bounding box center [187, 770] width 92 height 19
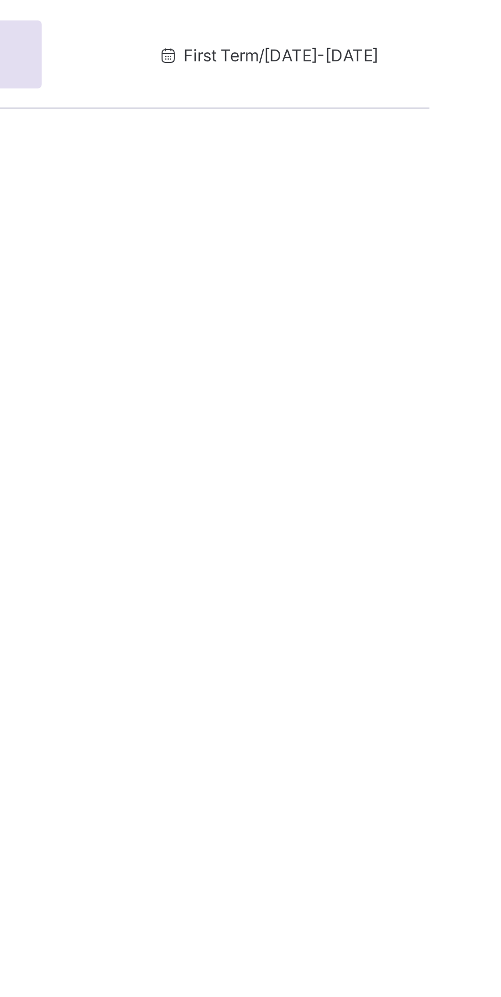
click at [233, 761] on div "Select paper" at bounding box center [187, 770] width 92 height 19
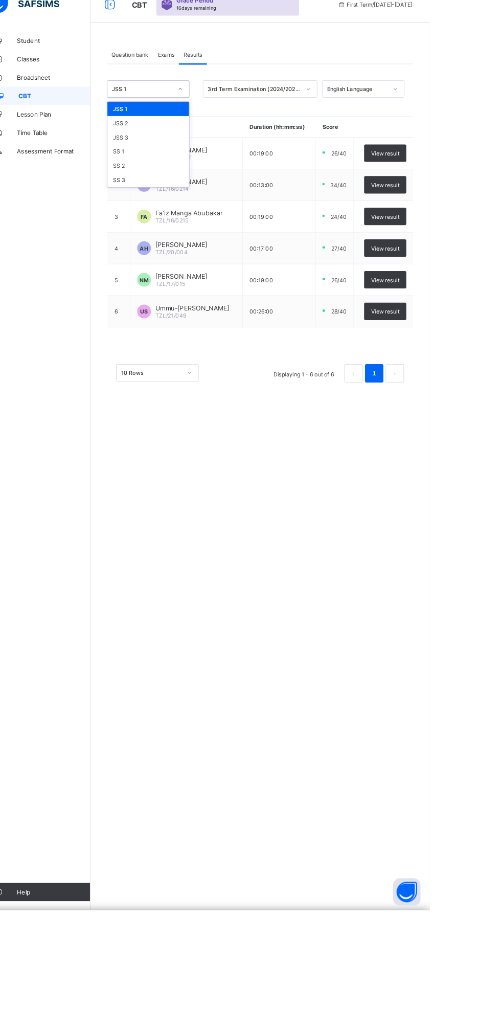
click at [207, 167] on div "JSS 3" at bounding box center [187, 169] width 91 height 16
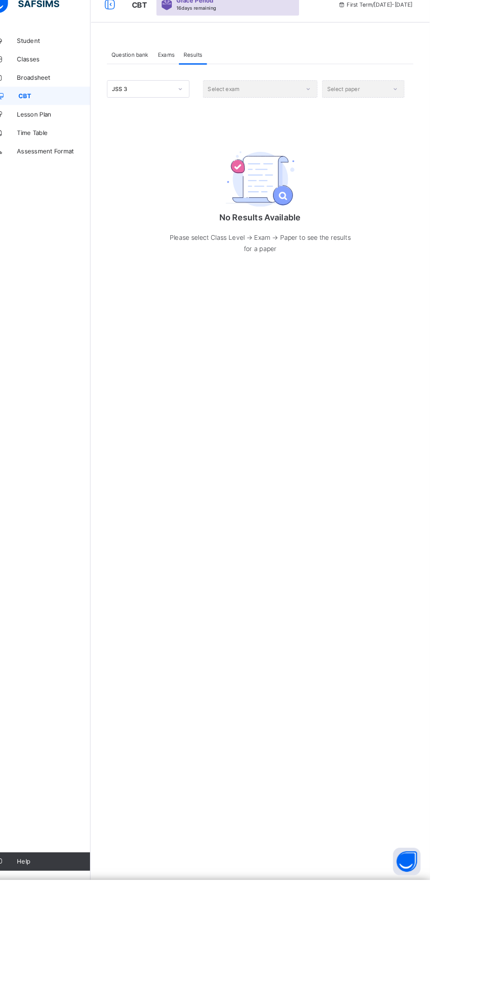
click at [342, 120] on div "Select exam" at bounding box center [312, 114] width 128 height 19
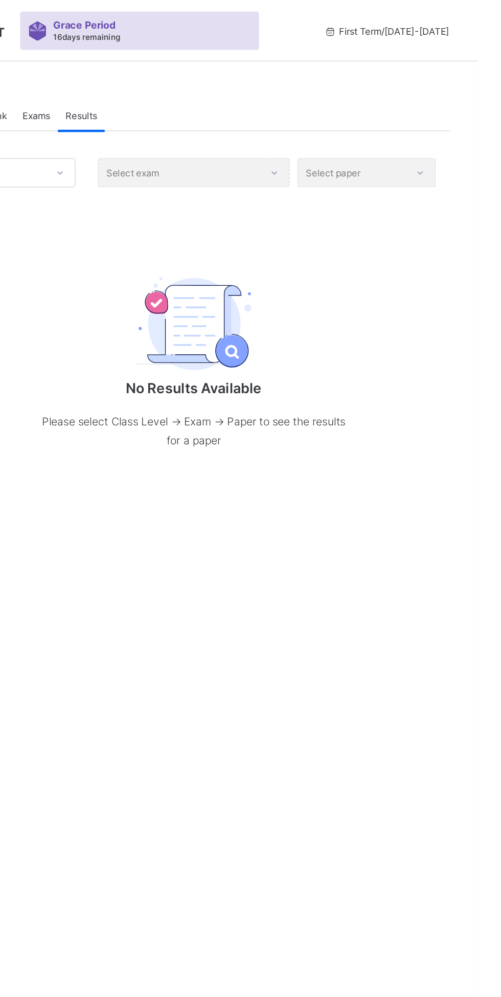
click at [359, 114] on div "Select exam" at bounding box center [312, 114] width 128 height 19
click at [456, 111] on div "Select paper" at bounding box center [427, 114] width 92 height 19
click at [452, 119] on div "Select paper" at bounding box center [427, 114] width 92 height 19
click at [431, 111] on div "Select paper" at bounding box center [427, 114] width 92 height 19
click at [437, 122] on div "Select paper" at bounding box center [427, 114] width 92 height 19
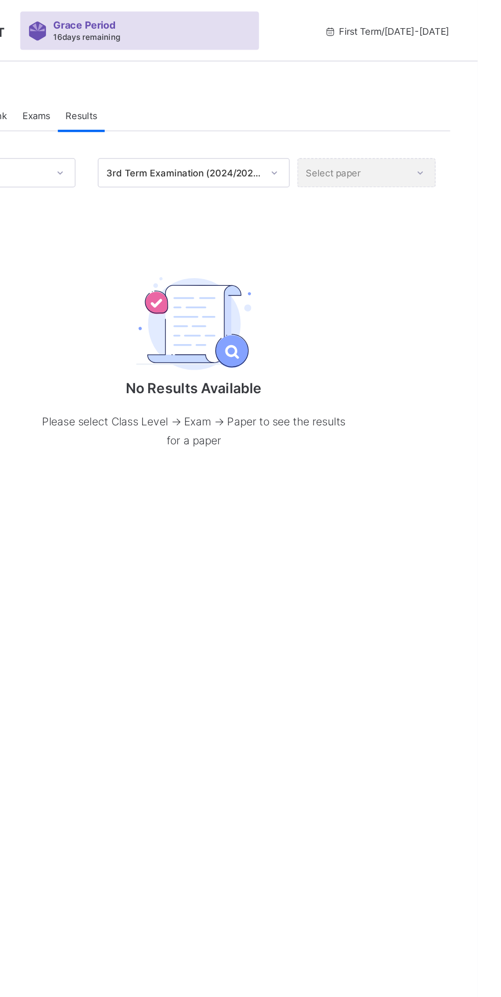
click at [436, 113] on div "Select paper" at bounding box center [427, 114] width 92 height 19
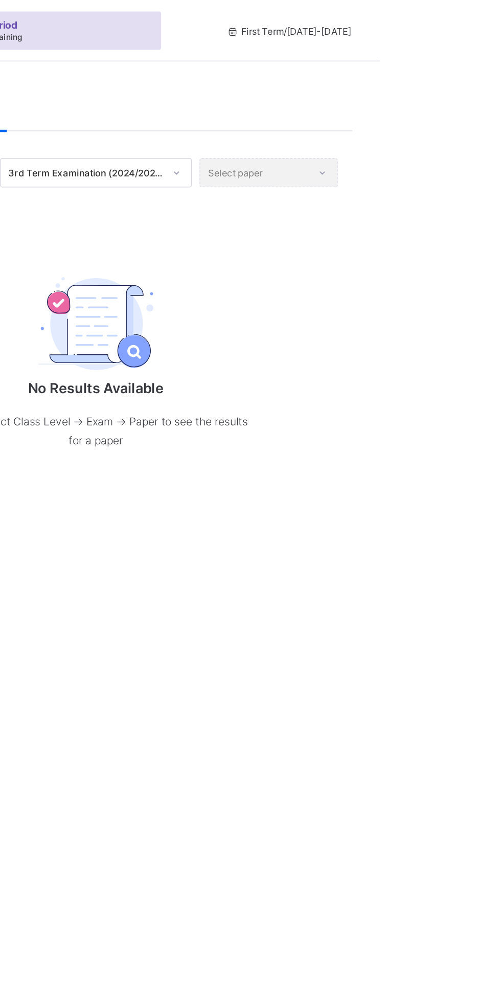
click at [452, 116] on div "Select paper" at bounding box center [427, 114] width 92 height 19
click at [439, 117] on div "Select paper" at bounding box center [427, 114] width 92 height 19
click at [428, 120] on div "Select paper" at bounding box center [427, 114] width 92 height 19
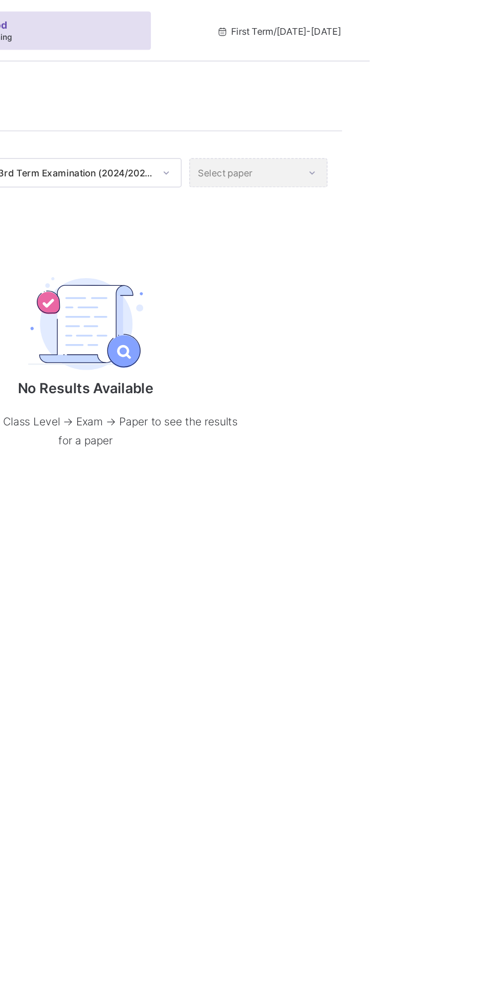
click at [430, 120] on div "Select paper" at bounding box center [427, 114] width 92 height 19
click at [438, 112] on div "Select paper" at bounding box center [427, 114] width 92 height 19
click at [450, 119] on div "Select paper" at bounding box center [427, 114] width 92 height 19
click at [449, 159] on div "No Results Available Please select Class Level -> Exam -> Paper to see the resu…" at bounding box center [312, 238] width 342 height 164
click at [447, 109] on div "Select paper" at bounding box center [427, 114] width 92 height 19
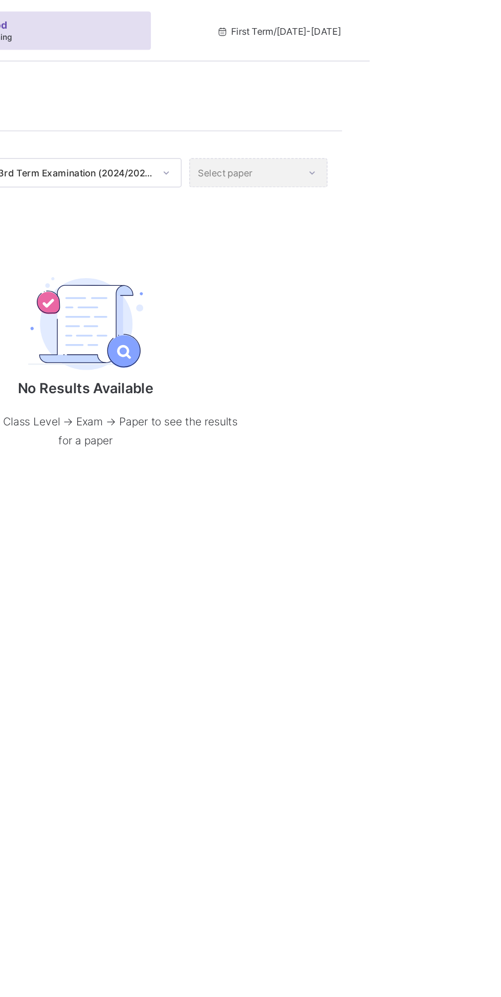
click at [435, 110] on div "Select paper" at bounding box center [427, 114] width 92 height 19
click at [450, 125] on div "JSS 3 3rd Term Examination (2024/2025) Select paper No Results Available Please…" at bounding box center [312, 212] width 342 height 215
click at [452, 114] on div "Select paper" at bounding box center [427, 114] width 92 height 19
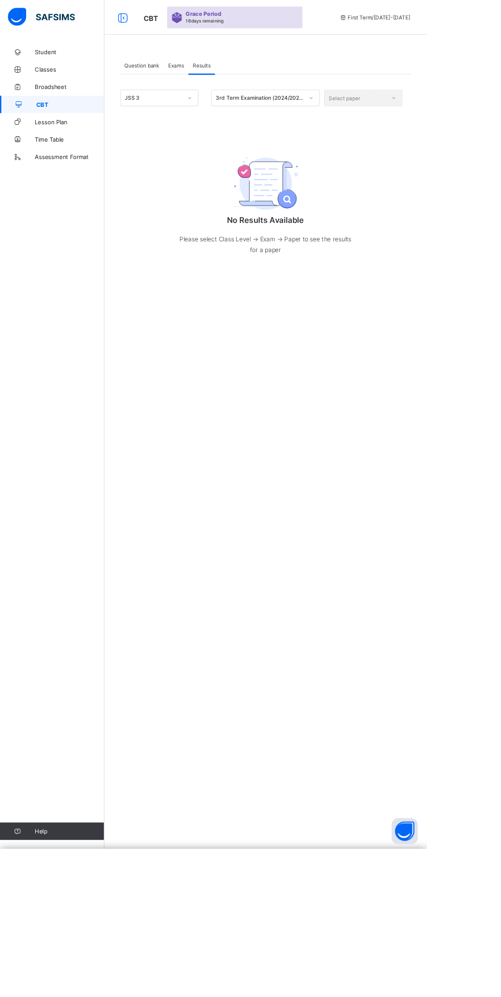
click at [501, 245] on html "CBT Grace Period 16 days remaining First Term / [DATE]-[DATE] [PERSON_NAME] [EM…" at bounding box center [250, 498] width 501 height 997
click at [442, 119] on div "Select paper" at bounding box center [427, 114] width 92 height 19
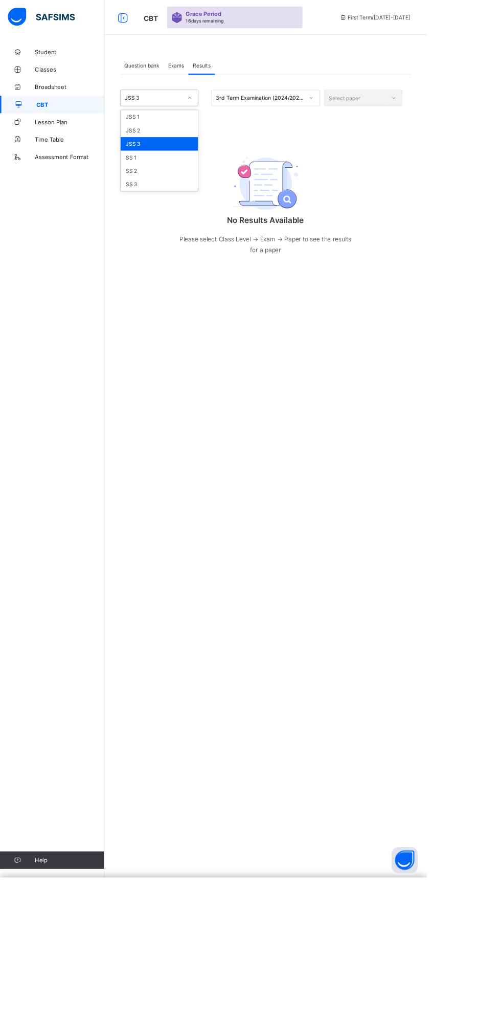
click at [209, 184] on div "SS 1" at bounding box center [187, 185] width 91 height 16
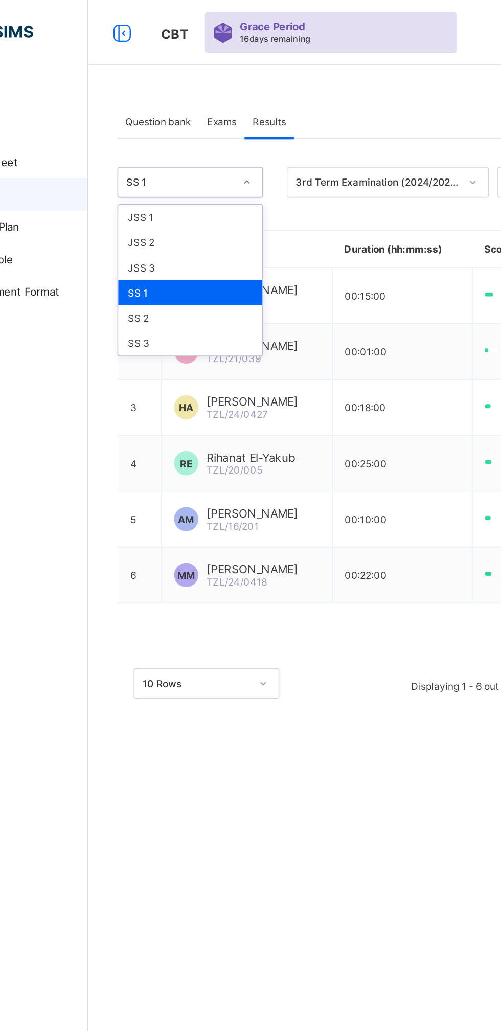
click at [162, 200] on div "SS 2" at bounding box center [187, 201] width 91 height 16
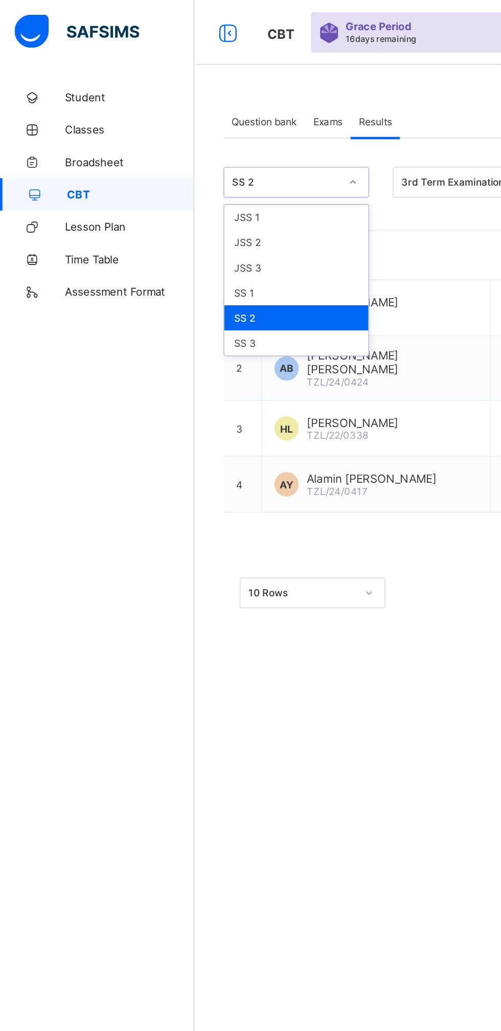
click at [182, 168] on div "JSS 3" at bounding box center [187, 169] width 91 height 16
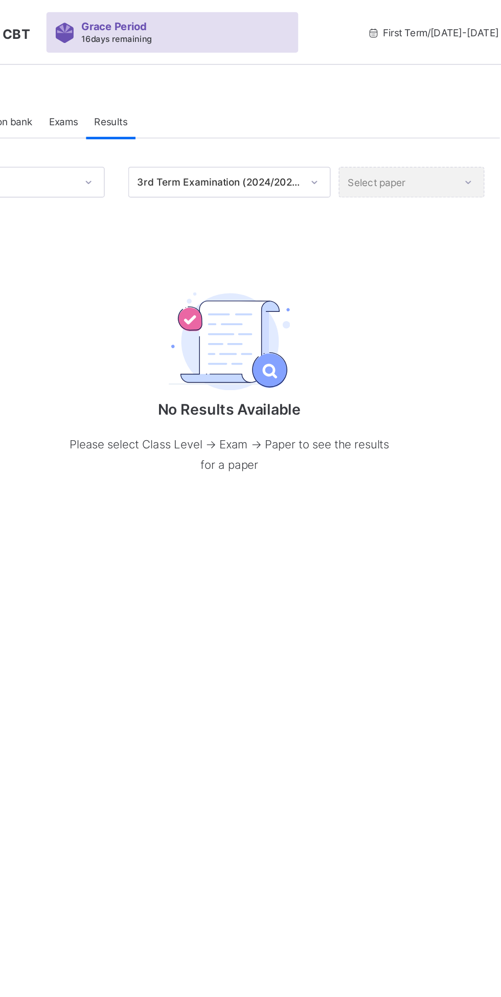
click at [394, 355] on div "Question bank Exams Results Results More Options Bulk upload question Add quest…" at bounding box center [312, 498] width 378 height 997
click at [475, 104] on div "JSS 3 3rd Term Examination (2024/2025) Select paper No Results Available Please…" at bounding box center [312, 203] width 342 height 233
click at [436, 319] on div "No Results Available Please select Class Level -> Exam -> Paper to see the resu…" at bounding box center [312, 238] width 342 height 164
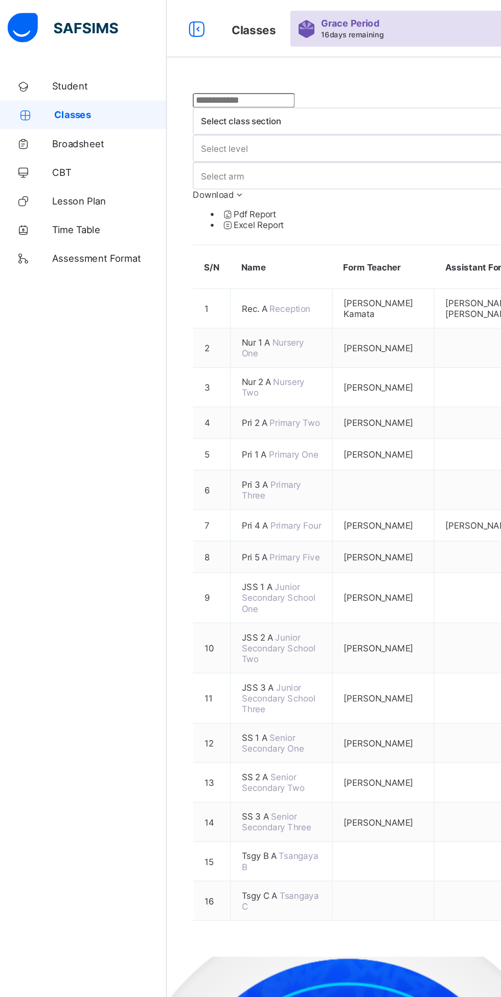
click at [47, 123] on span "CBT" at bounding box center [82, 123] width 82 height 8
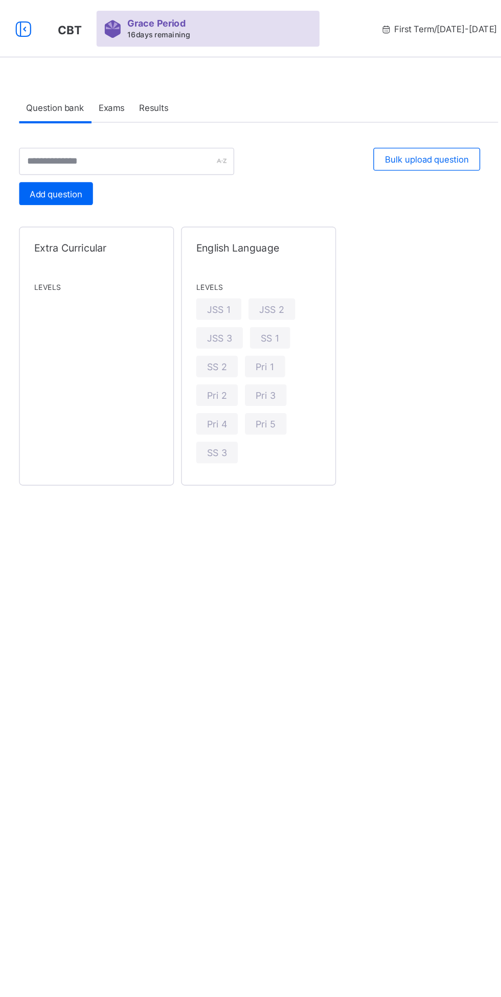
click at [248, 70] on div "Results" at bounding box center [236, 76] width 31 height 20
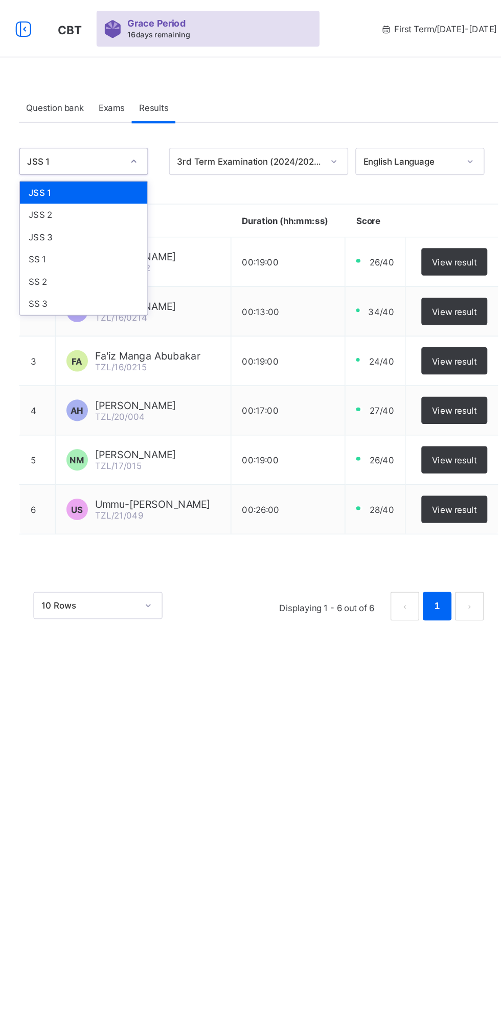
click at [209, 155] on div "JSS 2" at bounding box center [187, 153] width 91 height 16
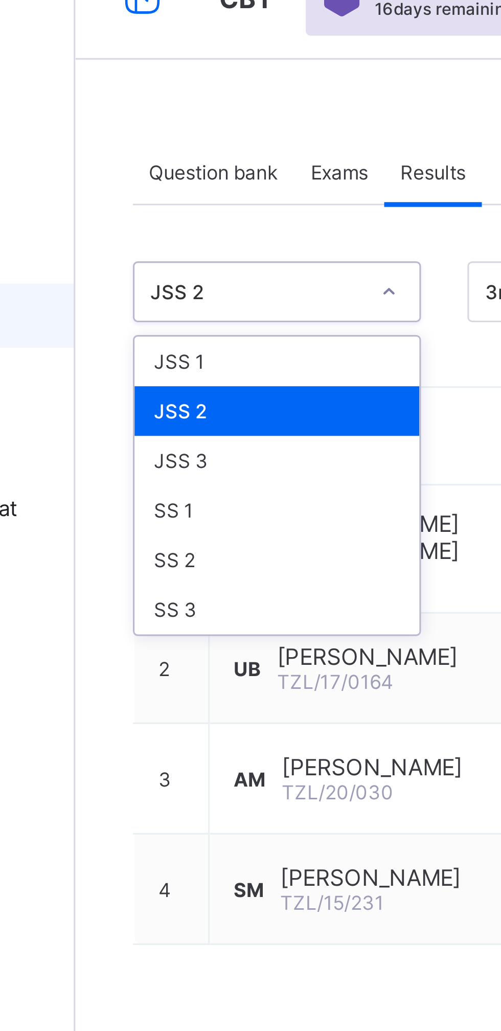
click at [188, 167] on div "JSS 3" at bounding box center [187, 169] width 91 height 16
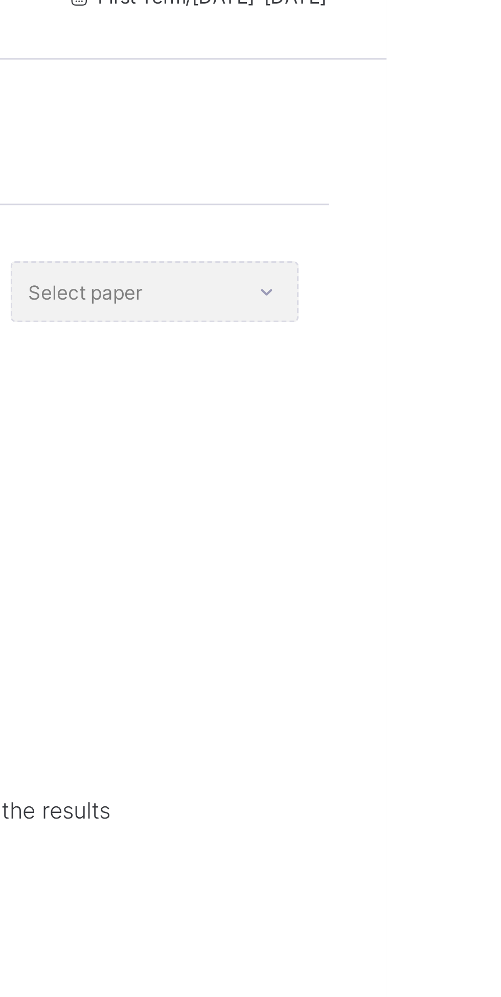
click at [461, 115] on div "Select paper" at bounding box center [427, 114] width 92 height 19
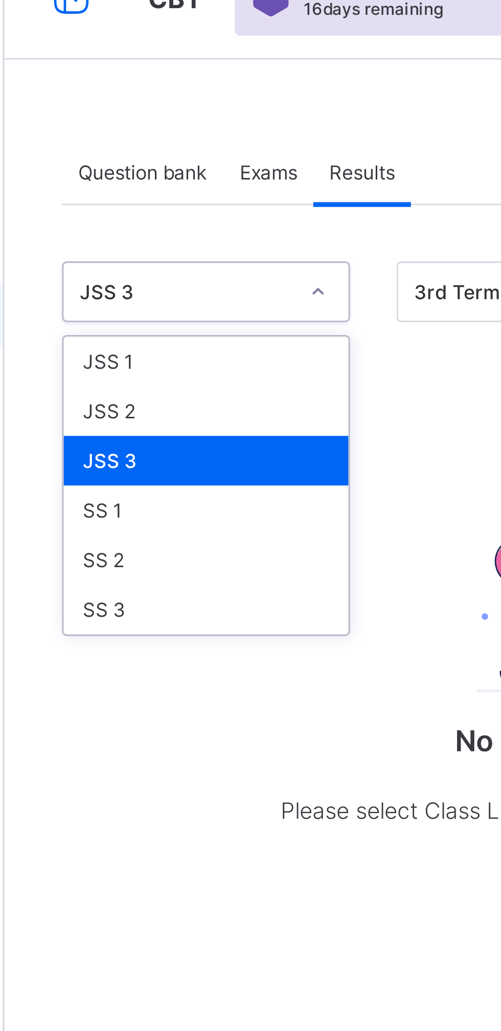
click at [189, 151] on div "JSS 2" at bounding box center [187, 153] width 91 height 16
